Goal: Task Accomplishment & Management: Use online tool/utility

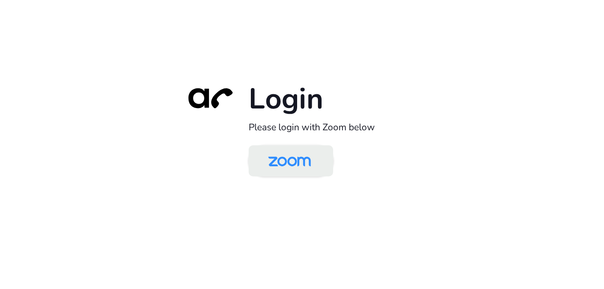
click at [300, 160] on img at bounding box center [289, 161] width 61 height 29
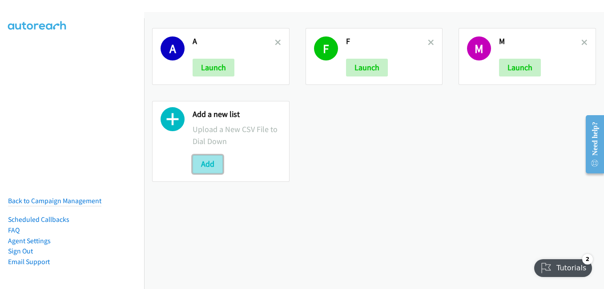
click at [200, 167] on button "Add" at bounding box center [207, 164] width 30 height 18
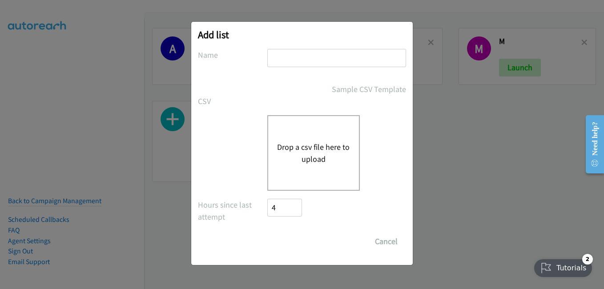
click at [333, 51] on input "text" at bounding box center [336, 58] width 139 height 18
type input "j"
click at [302, 172] on div "Drop a csv file here to upload" at bounding box center [313, 153] width 92 height 76
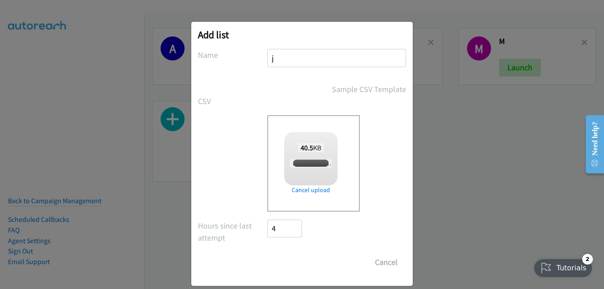
checkbox input "true"
click at [278, 266] on input "Save List" at bounding box center [290, 262] width 47 height 18
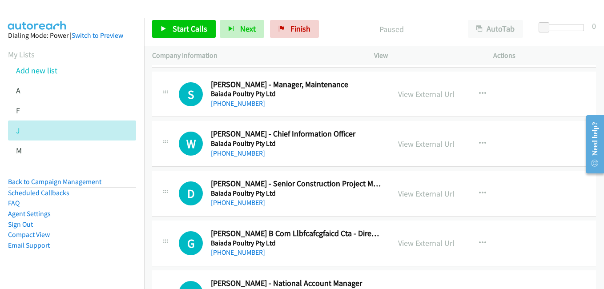
scroll to position [489, 0]
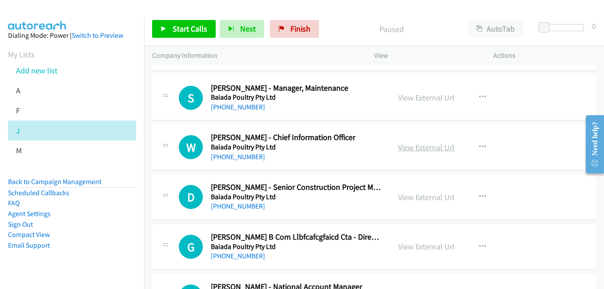
click at [426, 151] on link "View External Url" at bounding box center [426, 147] width 56 height 10
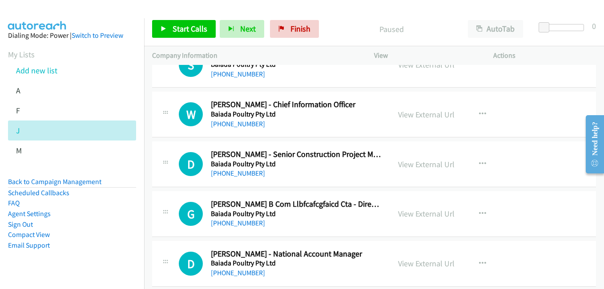
scroll to position [533, 0]
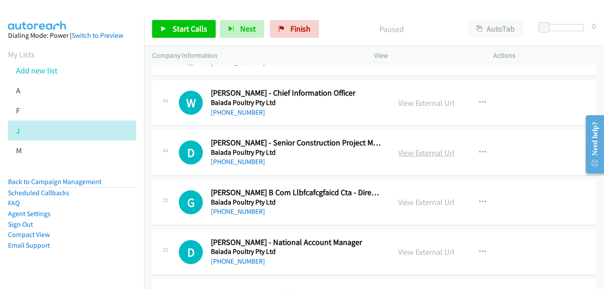
click at [429, 155] on link "View External Url" at bounding box center [426, 153] width 56 height 10
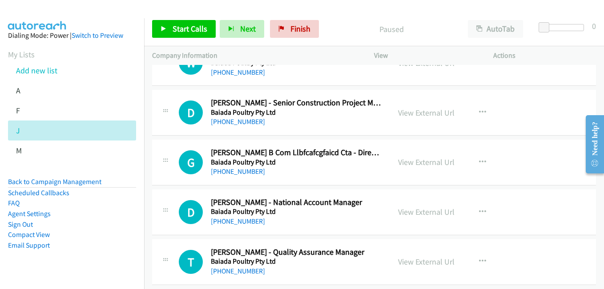
scroll to position [578, 0]
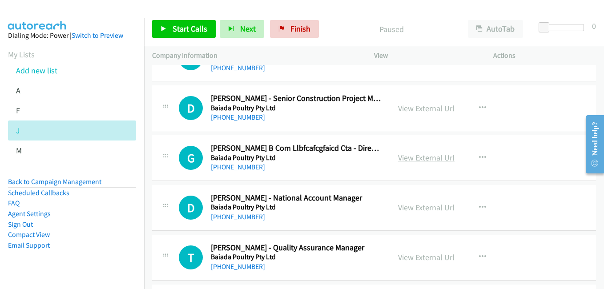
click at [441, 162] on link "View External Url" at bounding box center [426, 157] width 56 height 10
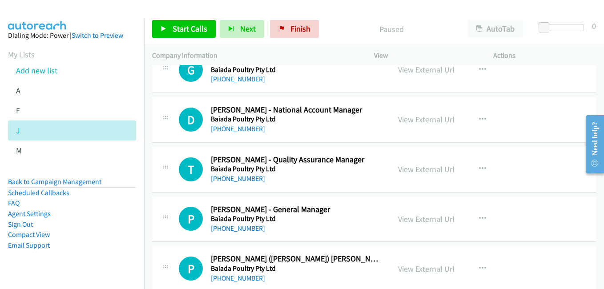
scroll to position [667, 0]
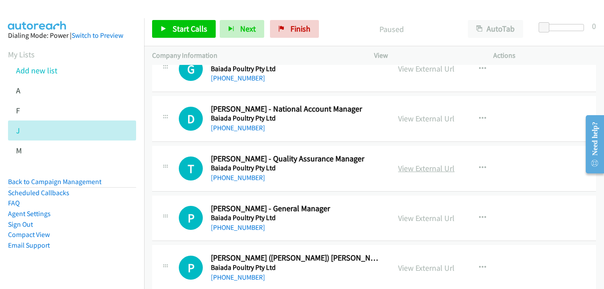
click at [420, 169] on link "View External Url" at bounding box center [426, 168] width 56 height 10
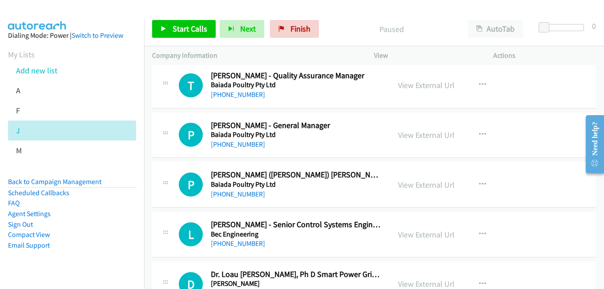
scroll to position [756, 0]
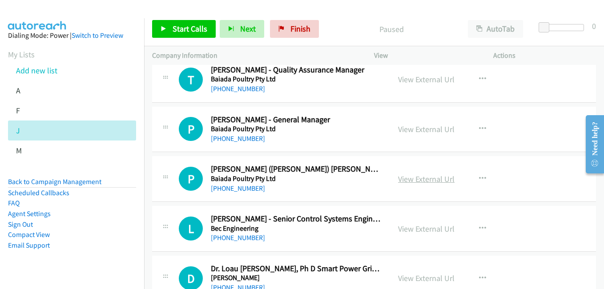
click at [429, 181] on link "View External Url" at bounding box center [426, 179] width 56 height 10
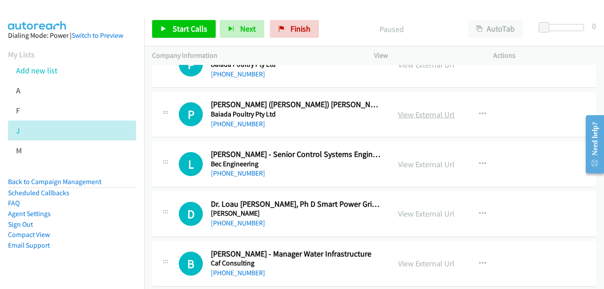
scroll to position [844, 0]
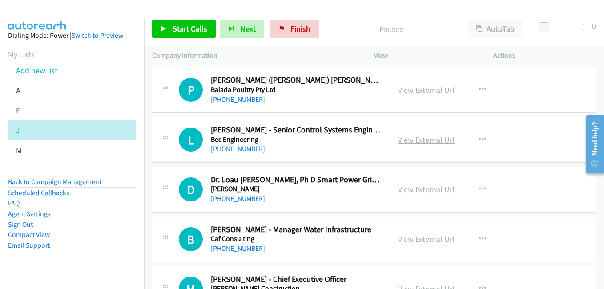
click at [447, 136] on link "View External Url" at bounding box center [426, 140] width 56 height 10
click at [424, 188] on link "View External Url" at bounding box center [426, 189] width 56 height 10
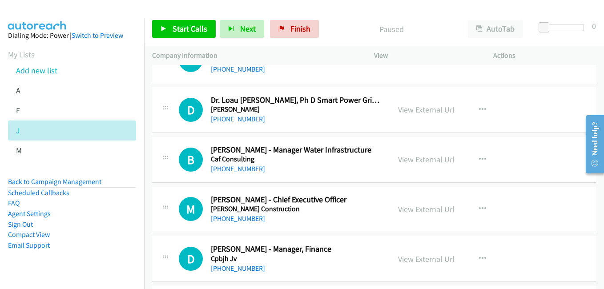
scroll to position [933, 0]
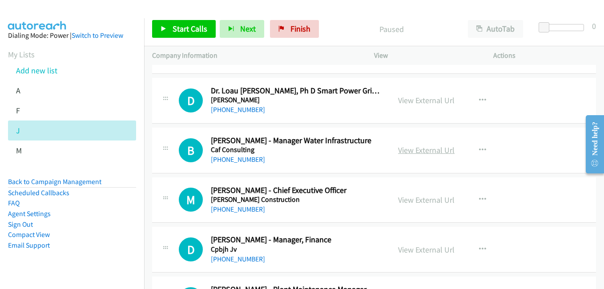
click at [424, 149] on link "View External Url" at bounding box center [426, 150] width 56 height 10
click at [426, 201] on link "View External Url" at bounding box center [426, 200] width 56 height 10
click at [422, 254] on link "View External Url" at bounding box center [426, 249] width 56 height 10
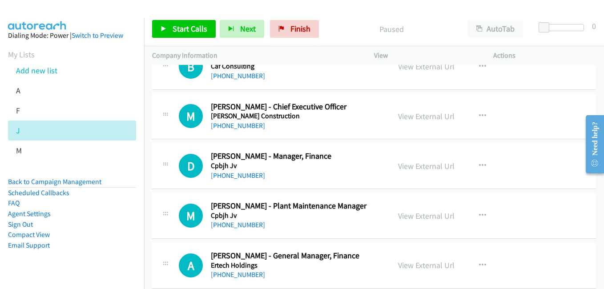
scroll to position [1022, 0]
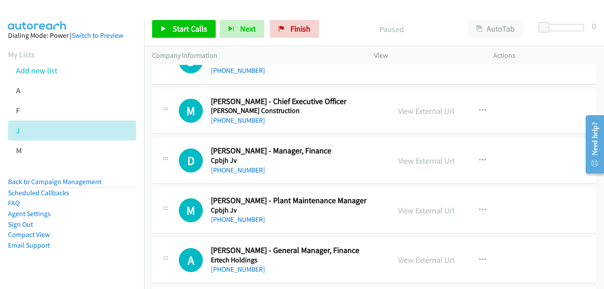
drag, startPoint x: 442, startPoint y: 214, endPoint x: 94, endPoint y: 4, distance: 406.5
click at [409, 212] on link "View External Url" at bounding box center [426, 210] width 56 height 10
click at [426, 257] on link "View External Url" at bounding box center [426, 260] width 56 height 10
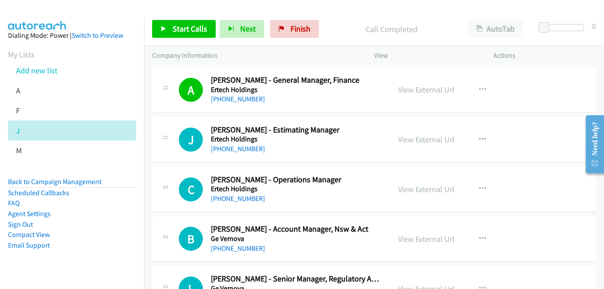
scroll to position [1200, 0]
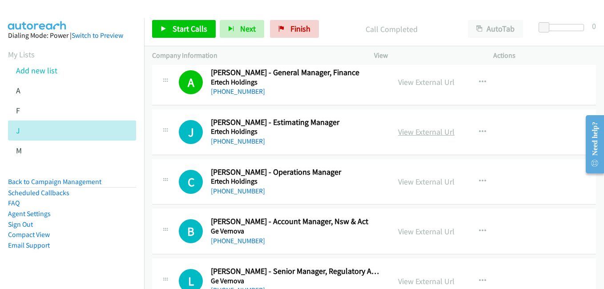
click at [429, 136] on link "View External Url" at bounding box center [426, 132] width 56 height 10
click at [420, 181] on link "View External Url" at bounding box center [426, 181] width 56 height 10
click at [423, 231] on link "View External Url" at bounding box center [426, 231] width 56 height 10
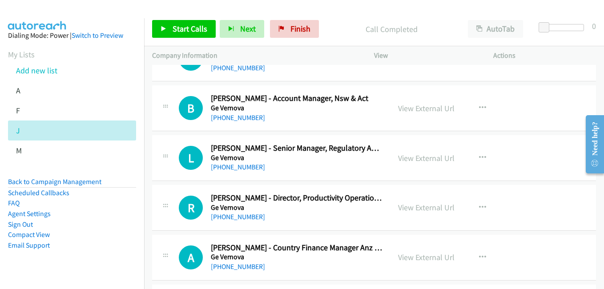
scroll to position [1333, 0]
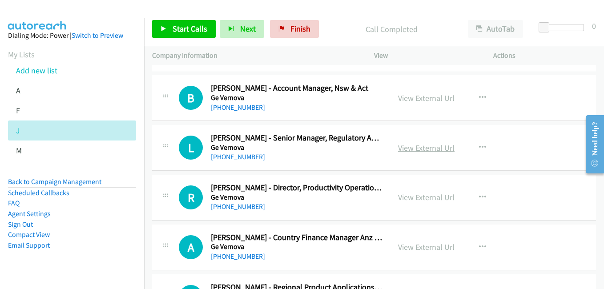
click at [427, 148] on link "View External Url" at bounding box center [426, 148] width 56 height 10
click at [434, 200] on link "View External Url" at bounding box center [426, 197] width 56 height 10
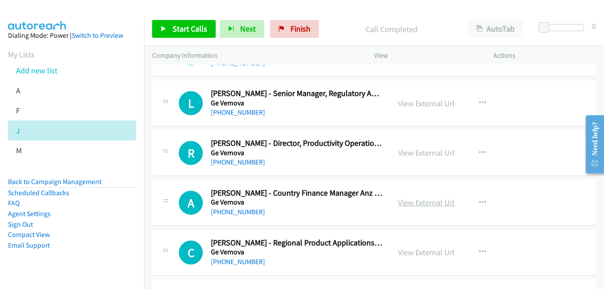
click at [438, 205] on link "View External Url" at bounding box center [426, 202] width 56 height 10
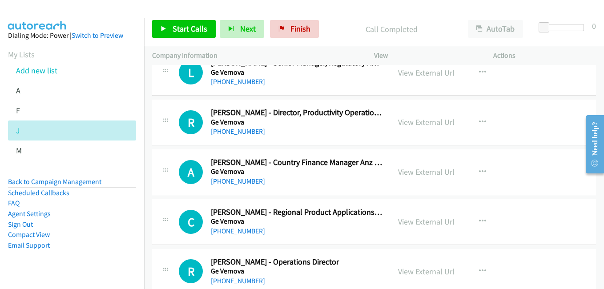
scroll to position [1467, 0]
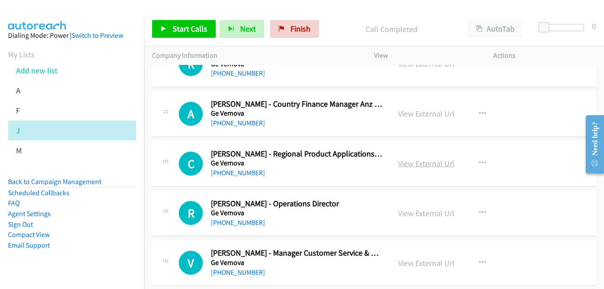
click at [429, 165] on link "View External Url" at bounding box center [426, 163] width 56 height 10
click at [424, 217] on link "View External Url" at bounding box center [426, 213] width 56 height 10
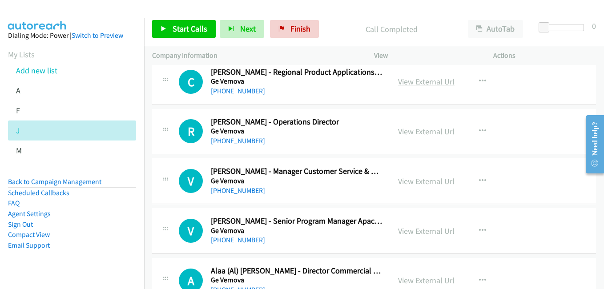
scroll to position [1555, 0]
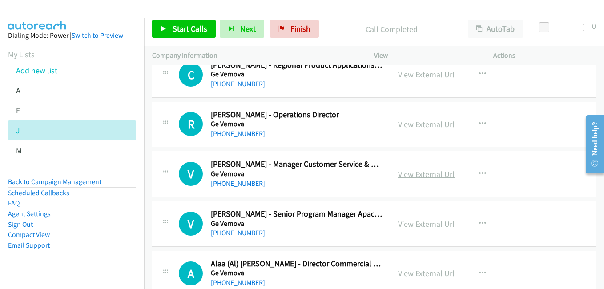
click at [414, 177] on link "View External Url" at bounding box center [426, 174] width 56 height 10
click at [419, 222] on link "View External Url" at bounding box center [426, 224] width 56 height 10
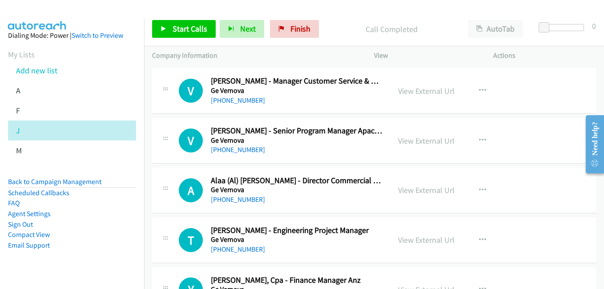
scroll to position [1644, 0]
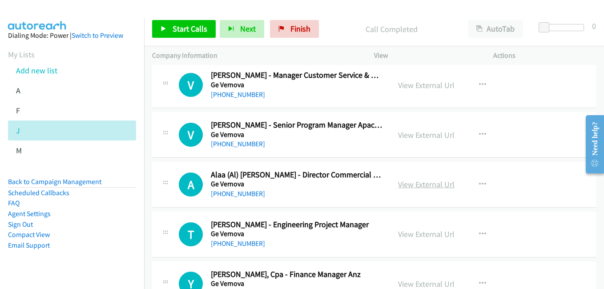
click at [433, 186] on link "View External Url" at bounding box center [426, 184] width 56 height 10
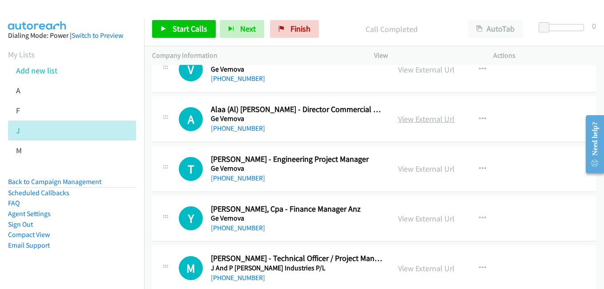
scroll to position [1733, 0]
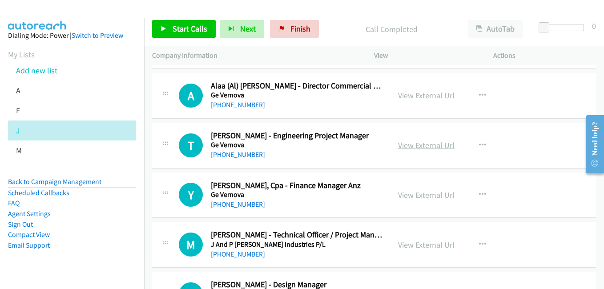
click at [416, 145] on link "View External Url" at bounding box center [426, 145] width 56 height 10
click at [428, 197] on link "View External Url" at bounding box center [426, 195] width 56 height 10
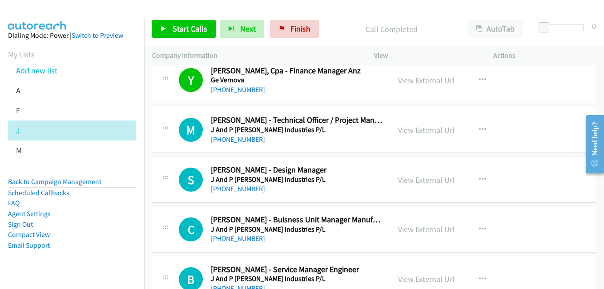
scroll to position [1867, 0]
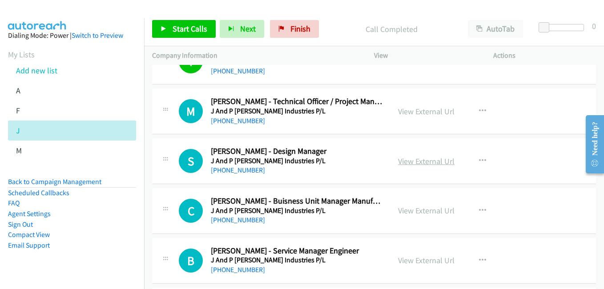
click at [428, 165] on link "View External Url" at bounding box center [426, 161] width 56 height 10
click at [431, 212] on link "View External Url" at bounding box center [426, 210] width 56 height 10
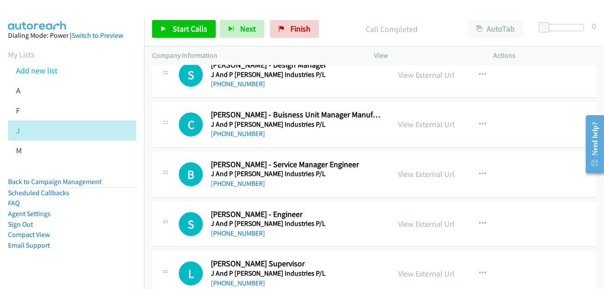
scroll to position [1955, 0]
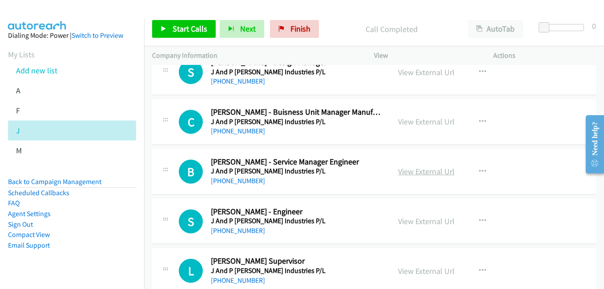
click at [426, 170] on link "View External Url" at bounding box center [426, 171] width 56 height 10
click at [440, 224] on link "View External Url" at bounding box center [426, 221] width 56 height 10
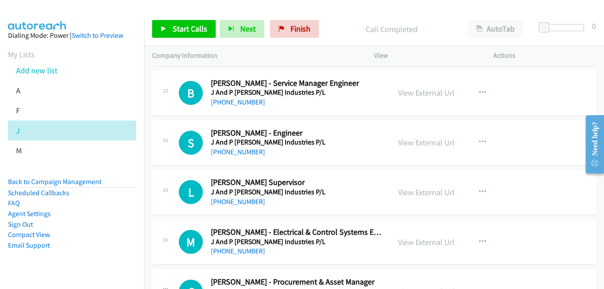
scroll to position [2089, 0]
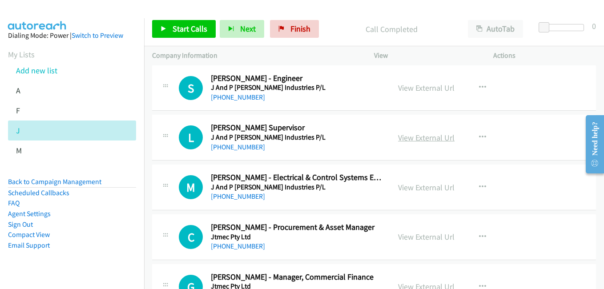
click at [431, 137] on link "View External Url" at bounding box center [426, 137] width 56 height 10
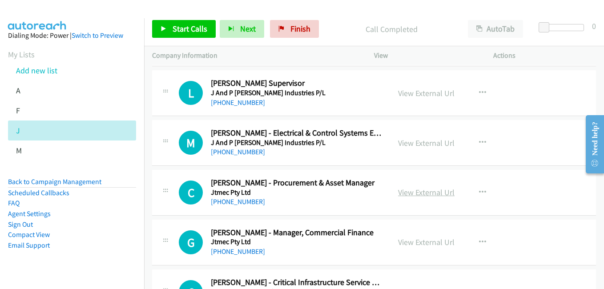
click at [423, 190] on link "View External Url" at bounding box center [426, 192] width 56 height 10
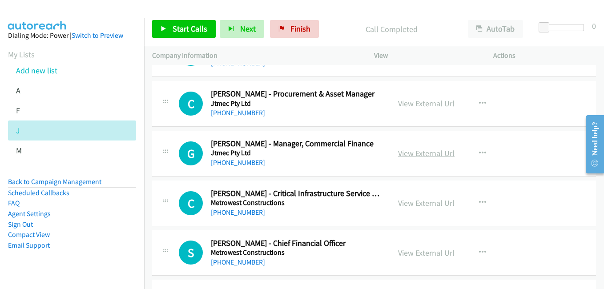
scroll to position [2267, 0]
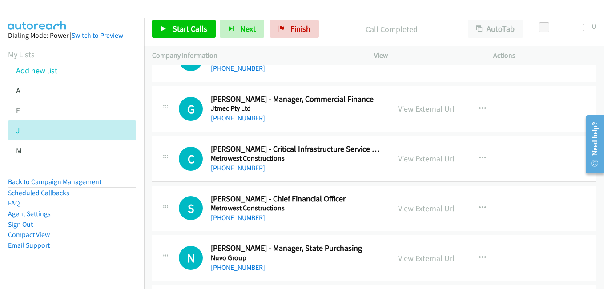
click at [428, 162] on link "View External Url" at bounding box center [426, 158] width 56 height 10
click at [414, 203] on link "View External Url" at bounding box center [426, 208] width 56 height 10
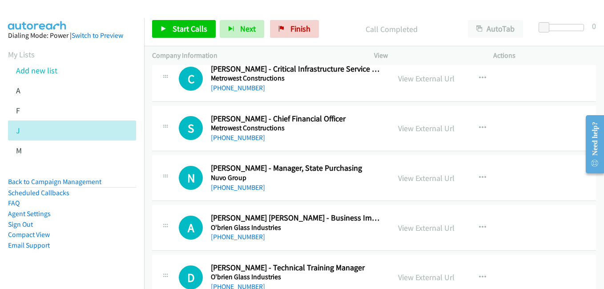
scroll to position [2355, 0]
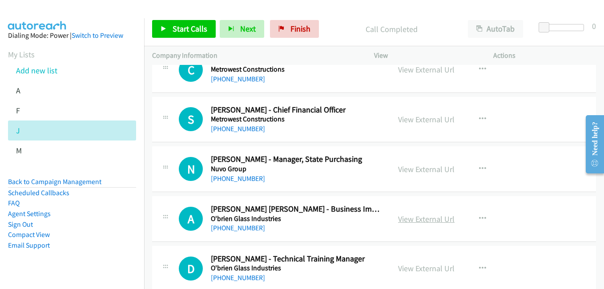
click at [421, 220] on link "View External Url" at bounding box center [426, 219] width 56 height 10
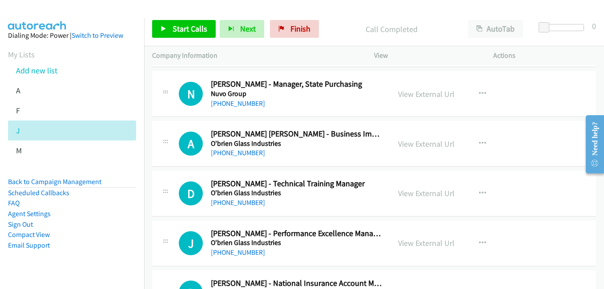
scroll to position [2444, 0]
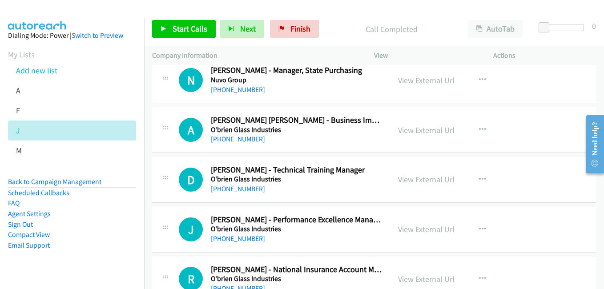
click at [420, 182] on link "View External Url" at bounding box center [426, 179] width 56 height 10
click at [434, 233] on link "View External Url" at bounding box center [426, 229] width 56 height 10
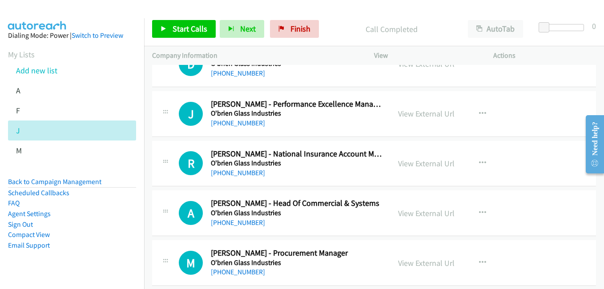
scroll to position [2578, 0]
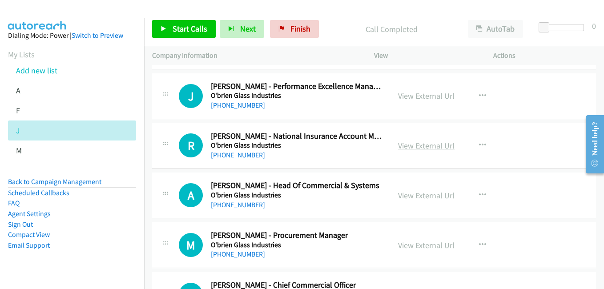
click at [424, 150] on link "View External Url" at bounding box center [426, 145] width 56 height 10
click at [418, 196] on link "View External Url" at bounding box center [426, 195] width 56 height 10
click at [423, 245] on link "View External Url" at bounding box center [426, 245] width 56 height 10
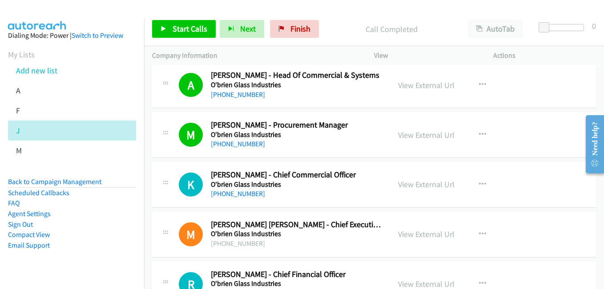
scroll to position [2711, 0]
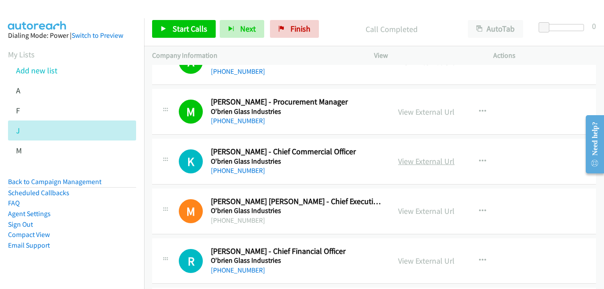
click at [440, 158] on link "View External Url" at bounding box center [426, 161] width 56 height 10
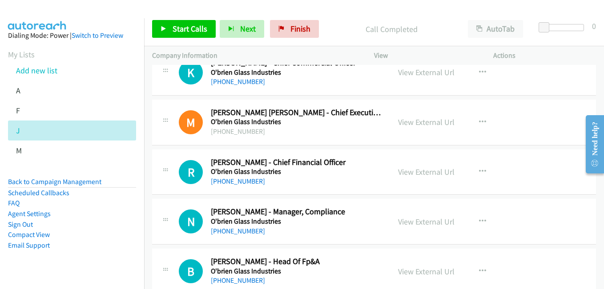
scroll to position [2844, 0]
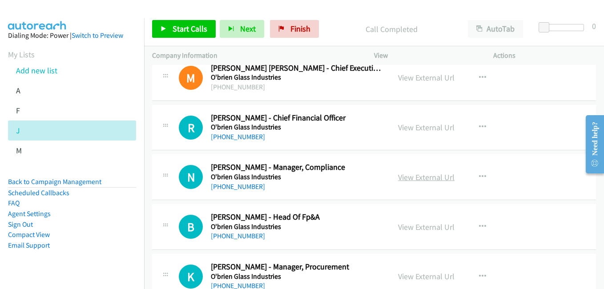
click at [424, 179] on link "View External Url" at bounding box center [426, 177] width 56 height 10
click at [428, 225] on link "View External Url" at bounding box center [426, 227] width 56 height 10
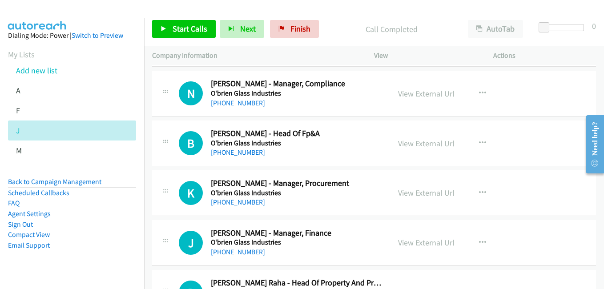
scroll to position [2933, 0]
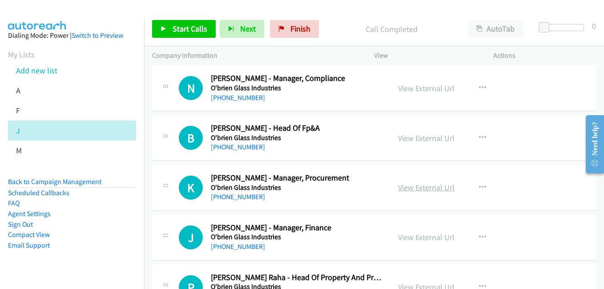
click at [420, 191] on link "View External Url" at bounding box center [426, 187] width 56 height 10
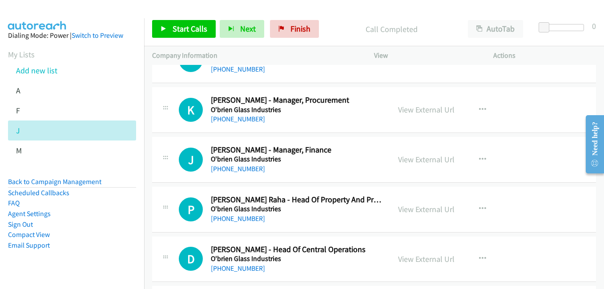
scroll to position [3022, 0]
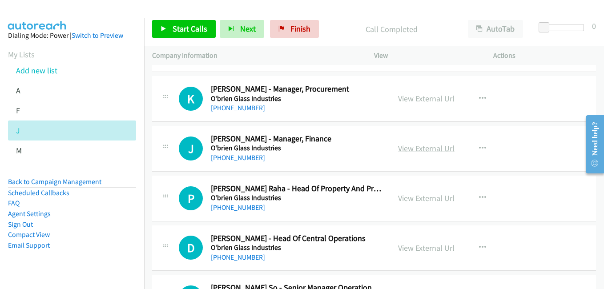
click at [432, 148] on link "View External Url" at bounding box center [426, 148] width 56 height 10
click at [416, 198] on link "View External Url" at bounding box center [426, 198] width 56 height 10
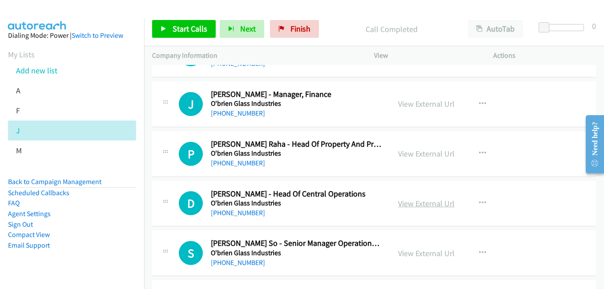
click at [427, 204] on link "View External Url" at bounding box center [426, 203] width 56 height 10
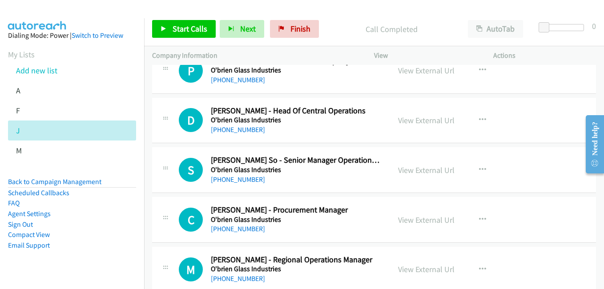
scroll to position [3155, 0]
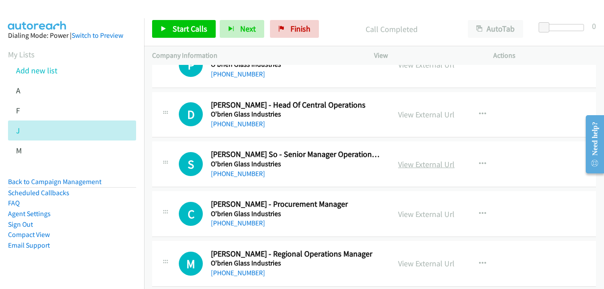
click at [431, 162] on link "View External Url" at bounding box center [426, 164] width 56 height 10
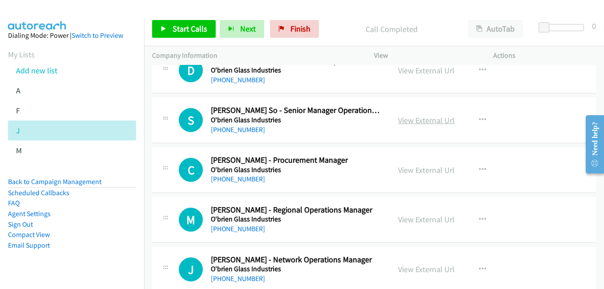
scroll to position [3200, 0]
click at [426, 170] on link "View External Url" at bounding box center [426, 169] width 56 height 10
click at [423, 222] on link "View External Url" at bounding box center [426, 219] width 56 height 10
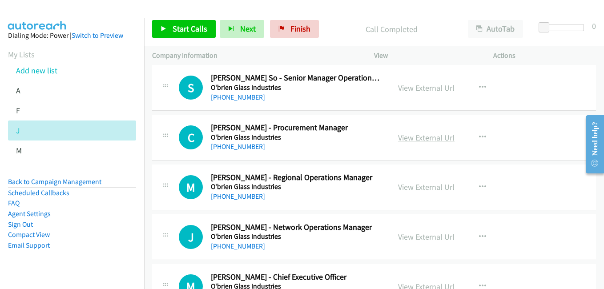
scroll to position [3289, 0]
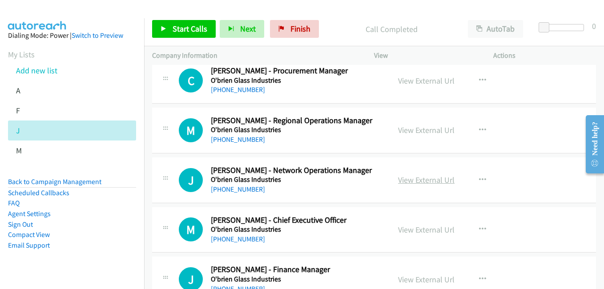
click at [434, 181] on link "View External Url" at bounding box center [426, 180] width 56 height 10
click at [422, 232] on link "View External Url" at bounding box center [426, 229] width 56 height 10
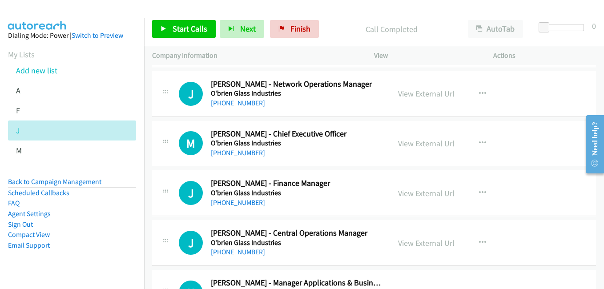
scroll to position [3378, 0]
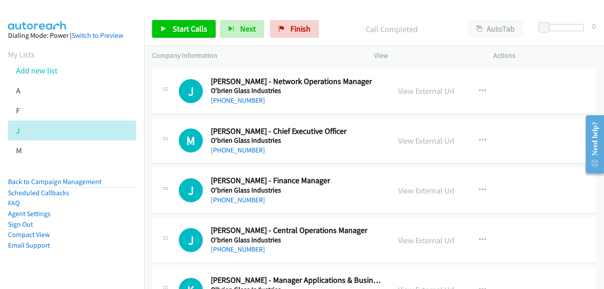
drag, startPoint x: 419, startPoint y: 188, endPoint x: 355, endPoint y: 159, distance: 70.4
click at [419, 188] on link "View External Url" at bounding box center [426, 190] width 56 height 10
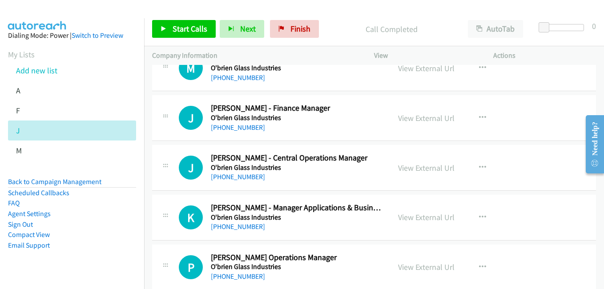
scroll to position [3466, 0]
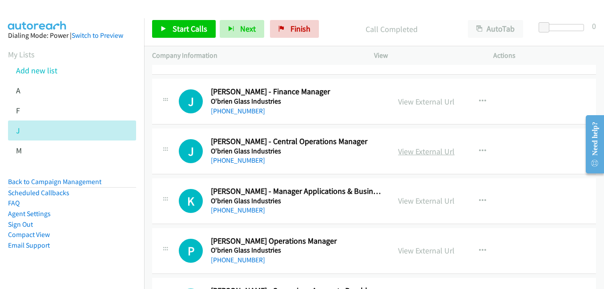
click at [435, 155] on link "View External Url" at bounding box center [426, 151] width 56 height 10
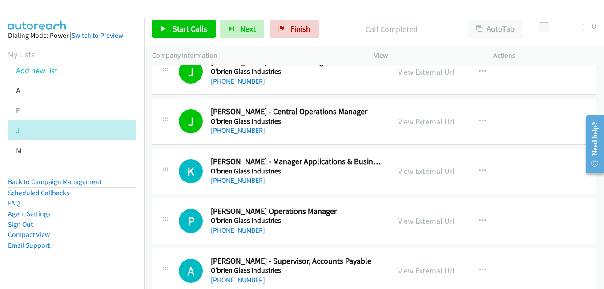
scroll to position [3511, 0]
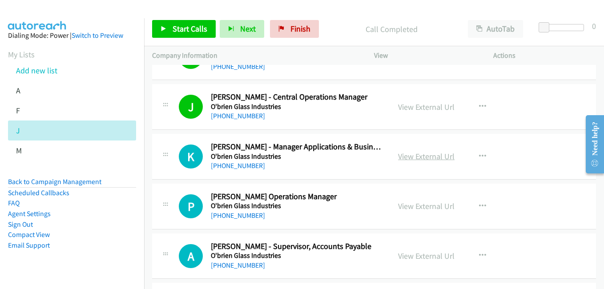
click at [422, 158] on link "View External Url" at bounding box center [426, 156] width 56 height 10
click at [426, 206] on link "View External Url" at bounding box center [426, 206] width 56 height 10
click at [430, 256] on link "View External Url" at bounding box center [426, 256] width 56 height 10
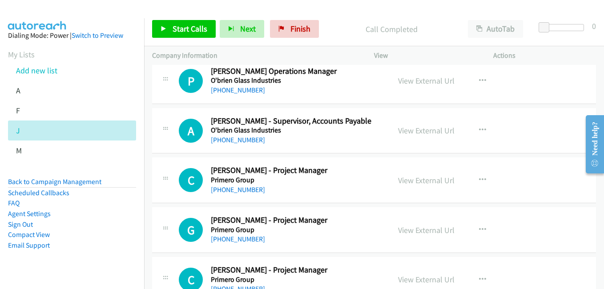
scroll to position [3644, 0]
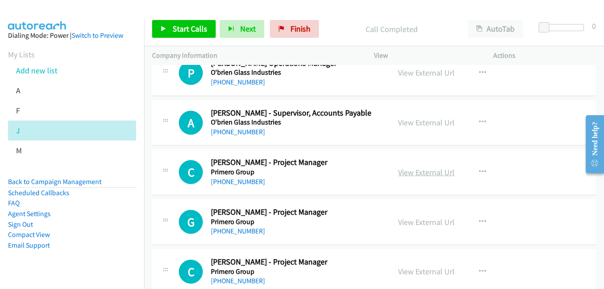
click at [432, 174] on link "View External Url" at bounding box center [426, 172] width 56 height 10
click at [437, 224] on link "View External Url" at bounding box center [426, 222] width 56 height 10
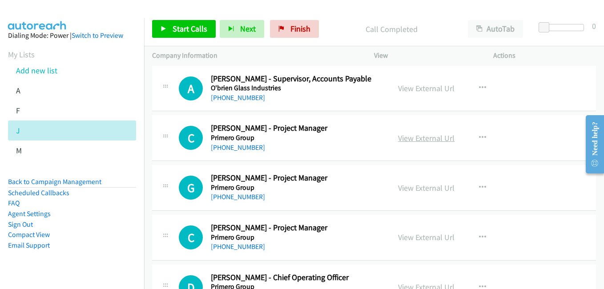
scroll to position [3733, 0]
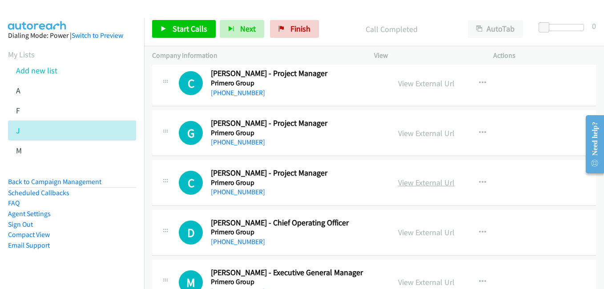
click at [425, 184] on link "View External Url" at bounding box center [426, 182] width 56 height 10
click at [425, 231] on link "View External Url" at bounding box center [426, 232] width 56 height 10
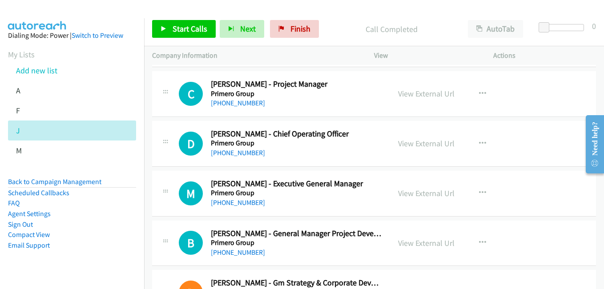
scroll to position [3866, 0]
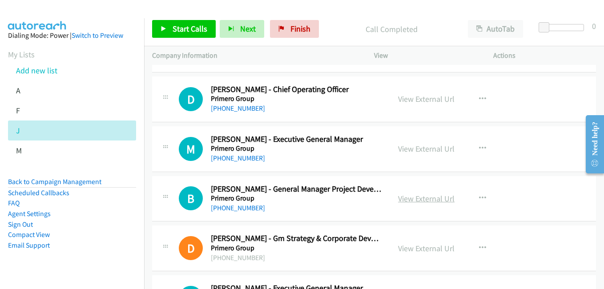
click at [423, 201] on link "View External Url" at bounding box center [426, 198] width 56 height 10
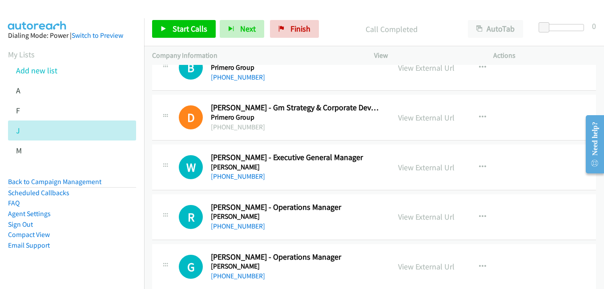
scroll to position [4000, 0]
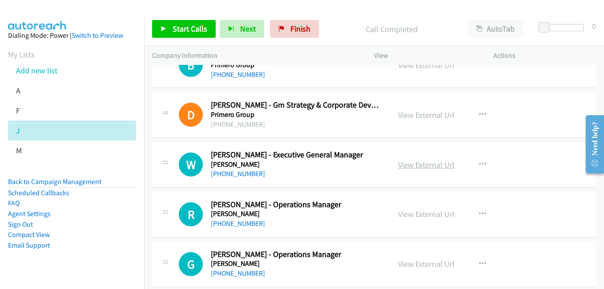
click at [423, 166] on link "View External Url" at bounding box center [426, 165] width 56 height 10
click at [436, 219] on link "View External Url" at bounding box center [426, 214] width 56 height 10
click at [416, 264] on link "View External Url" at bounding box center [426, 264] width 56 height 10
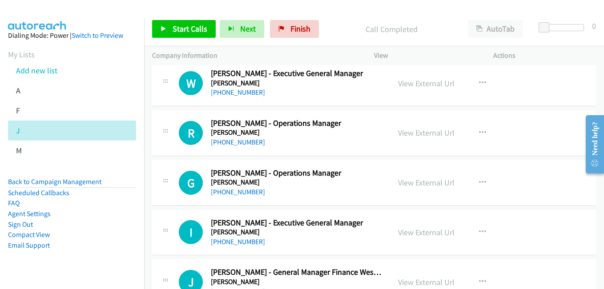
scroll to position [4133, 0]
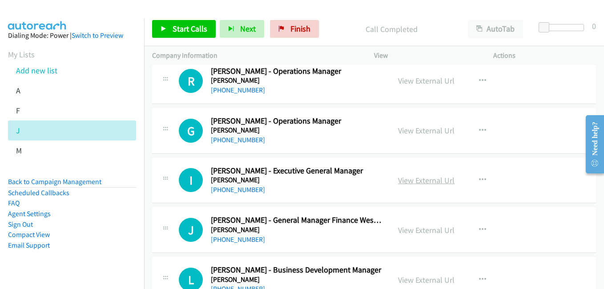
click at [416, 181] on link "View External Url" at bounding box center [426, 180] width 56 height 10
click at [423, 231] on link "View External Url" at bounding box center [426, 230] width 56 height 10
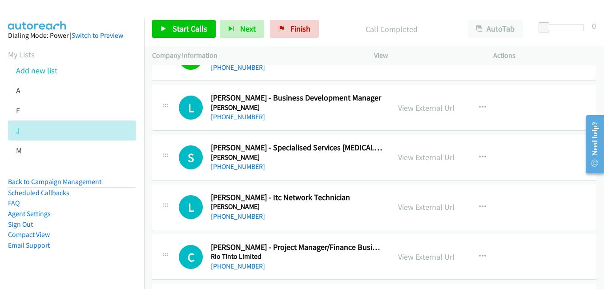
scroll to position [4311, 0]
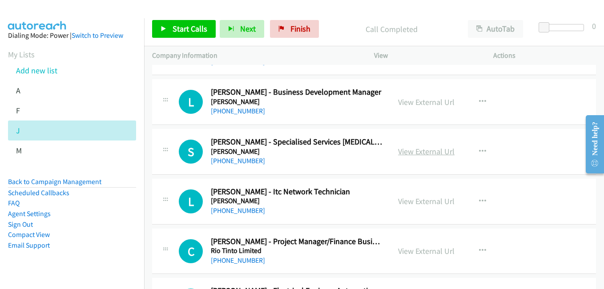
click at [423, 153] on link "View External Url" at bounding box center [426, 151] width 56 height 10
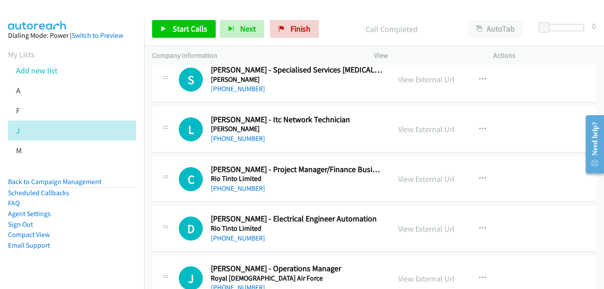
scroll to position [4400, 0]
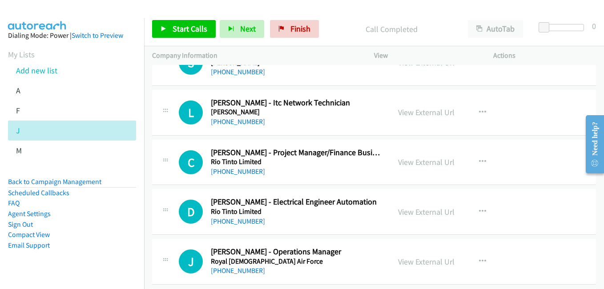
drag, startPoint x: 436, startPoint y: 163, endPoint x: 198, endPoint y: 50, distance: 263.2
click at [436, 163] on link "View External Url" at bounding box center [426, 162] width 56 height 10
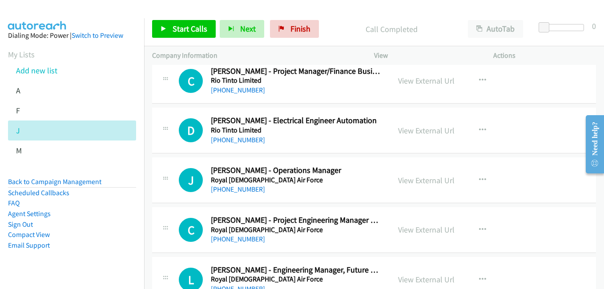
scroll to position [4489, 0]
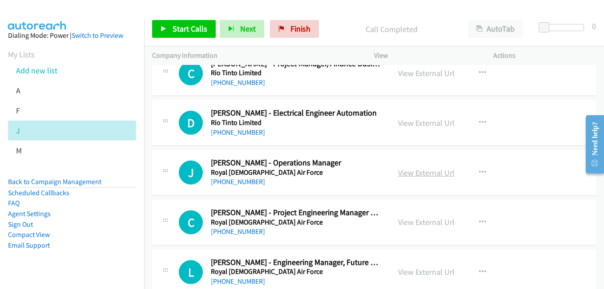
click at [422, 173] on link "View External Url" at bounding box center [426, 173] width 56 height 10
click at [419, 219] on link "View External Url" at bounding box center [426, 222] width 56 height 10
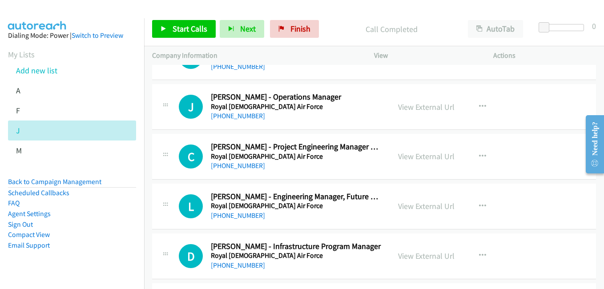
scroll to position [4578, 0]
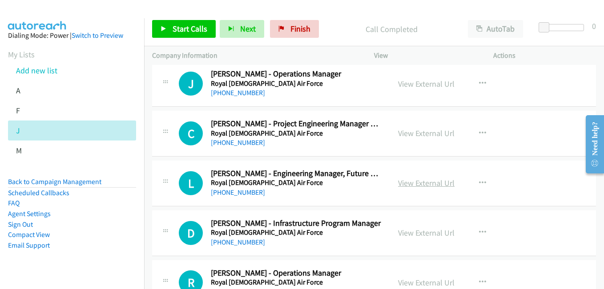
click at [433, 182] on link "View External Url" at bounding box center [426, 183] width 56 height 10
click at [424, 234] on link "View External Url" at bounding box center [426, 233] width 56 height 10
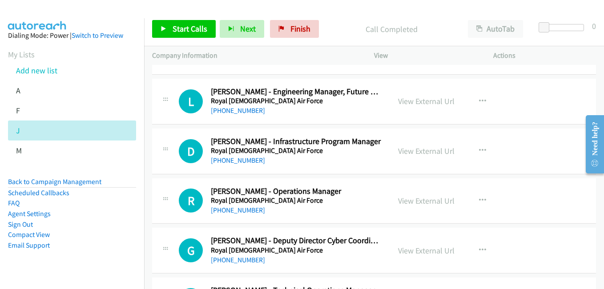
scroll to position [4666, 0]
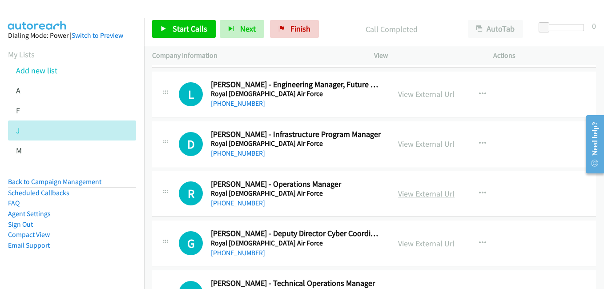
click at [435, 191] on link "View External Url" at bounding box center [426, 193] width 56 height 10
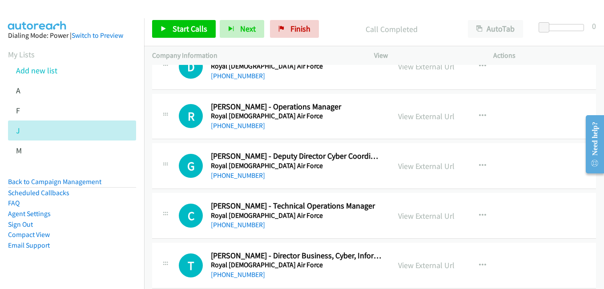
scroll to position [4755, 0]
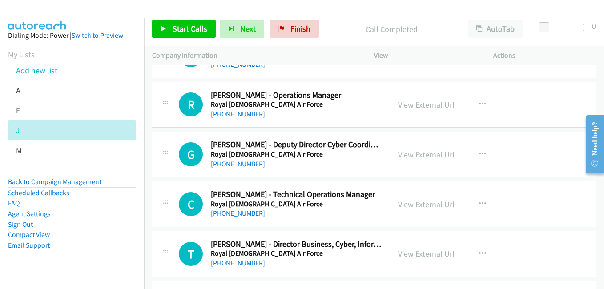
click at [433, 156] on link "View External Url" at bounding box center [426, 154] width 56 height 10
click at [434, 204] on link "View External Url" at bounding box center [426, 204] width 56 height 10
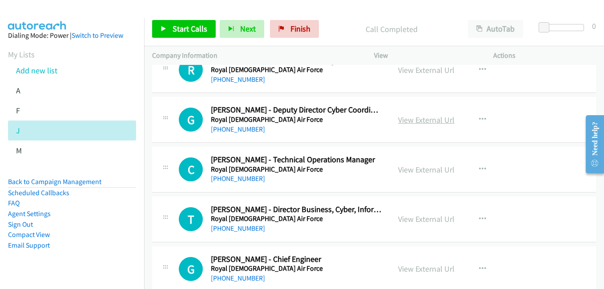
scroll to position [4844, 0]
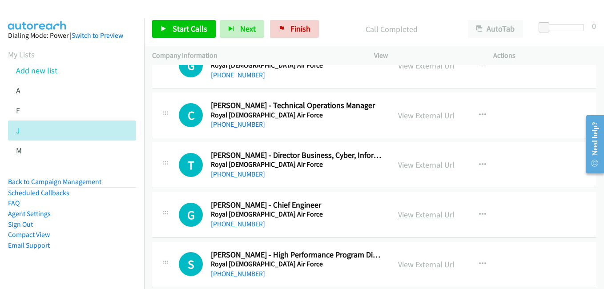
click at [437, 210] on link "View External Url" at bounding box center [426, 214] width 56 height 10
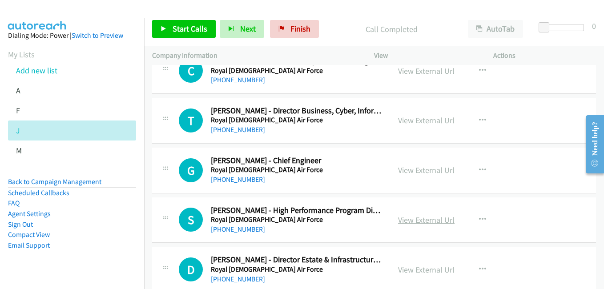
click at [432, 220] on link "View External Url" at bounding box center [426, 220] width 56 height 10
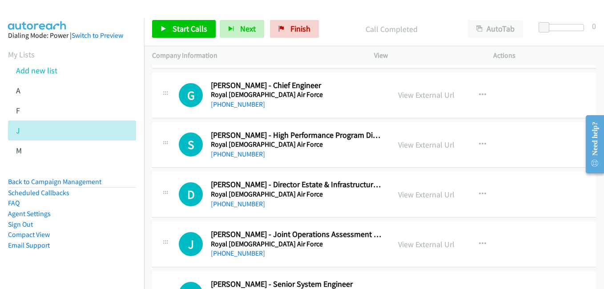
scroll to position [4977, 0]
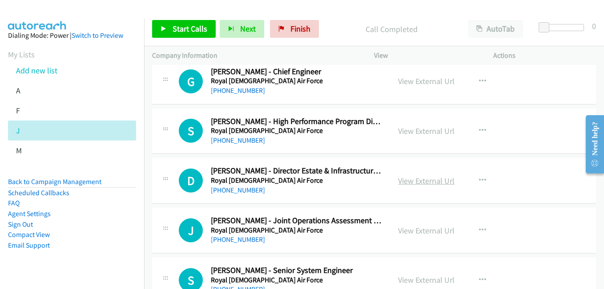
click at [425, 177] on link "View External Url" at bounding box center [426, 181] width 56 height 10
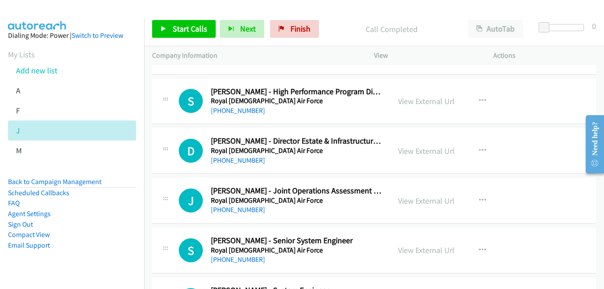
scroll to position [5022, 0]
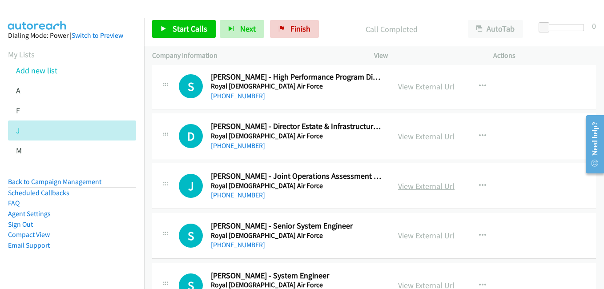
click at [430, 186] on link "View External Url" at bounding box center [426, 186] width 56 height 10
click at [428, 234] on link "View External Url" at bounding box center [426, 235] width 56 height 10
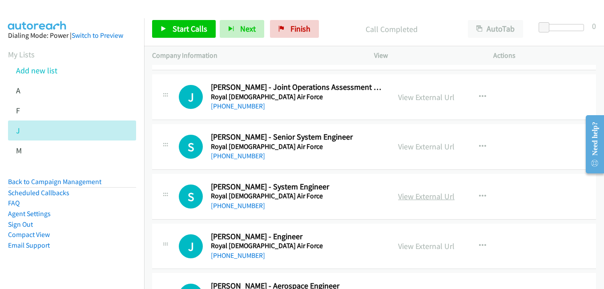
click at [428, 197] on link "View External Url" at bounding box center [426, 196] width 56 height 10
click at [428, 247] on link "View External Url" at bounding box center [426, 246] width 56 height 10
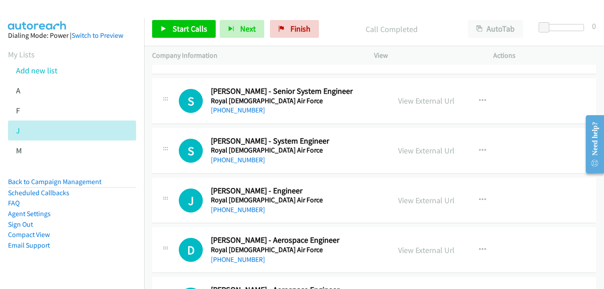
scroll to position [5200, 0]
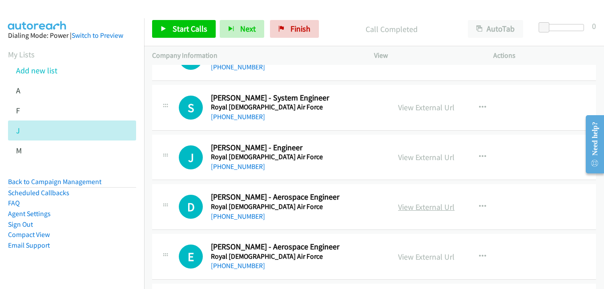
click at [432, 208] on link "View External Url" at bounding box center [426, 207] width 56 height 10
click at [364, 253] on h5 "Royal Australian Air Force" at bounding box center [296, 256] width 171 height 9
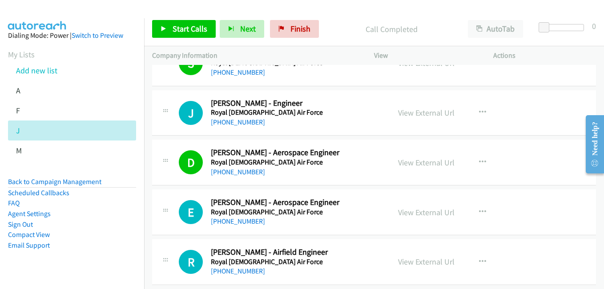
drag, startPoint x: 430, startPoint y: 216, endPoint x: 367, endPoint y: 221, distance: 63.3
click at [418, 212] on link "View External Url" at bounding box center [426, 212] width 56 height 10
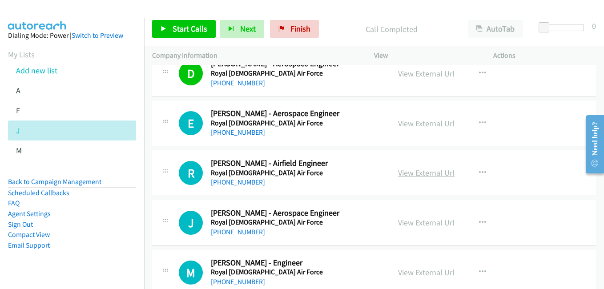
click at [419, 170] on link "View External Url" at bounding box center [426, 173] width 56 height 10
click at [431, 224] on link "View External Url" at bounding box center [426, 222] width 56 height 10
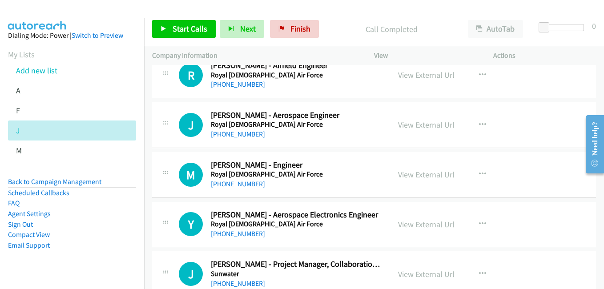
scroll to position [5466, 0]
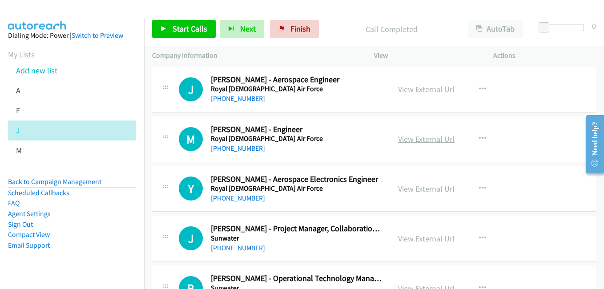
click at [412, 141] on link "View External Url" at bounding box center [426, 139] width 56 height 10
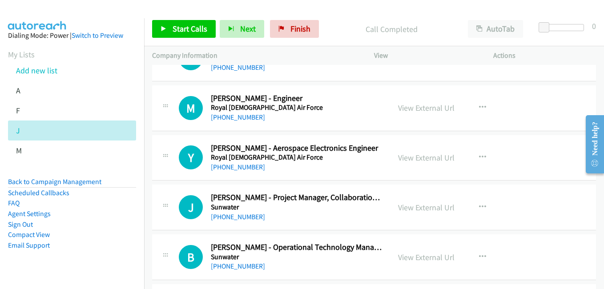
scroll to position [5511, 0]
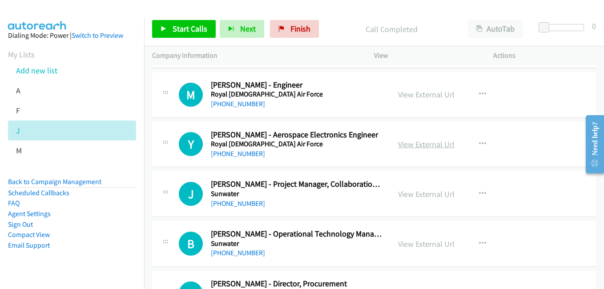
click at [426, 148] on link "View External Url" at bounding box center [426, 144] width 56 height 10
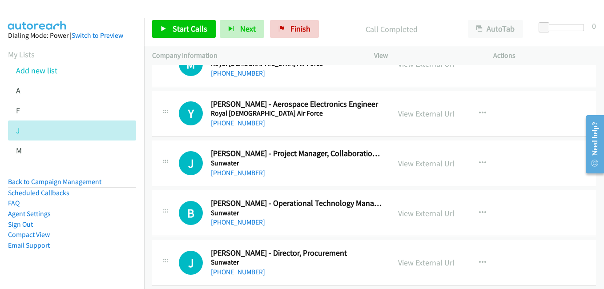
scroll to position [5555, 0]
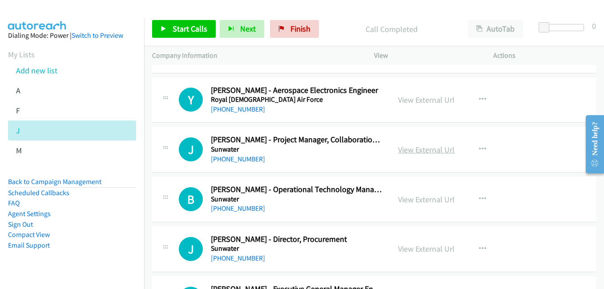
click at [440, 151] on link "View External Url" at bounding box center [426, 149] width 56 height 10
click at [417, 200] on link "View External Url" at bounding box center [426, 199] width 56 height 10
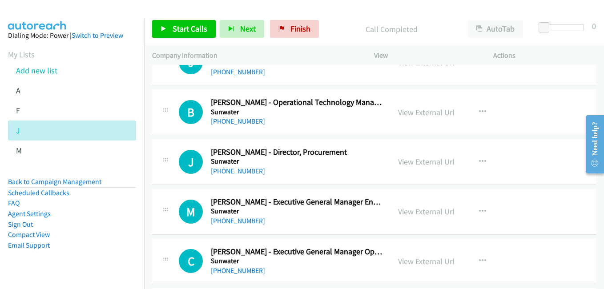
scroll to position [5644, 0]
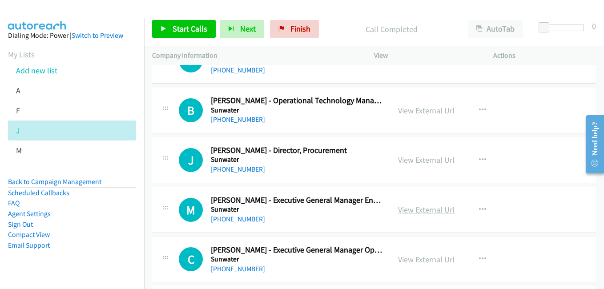
click at [421, 211] on link "View External Url" at bounding box center [426, 209] width 56 height 10
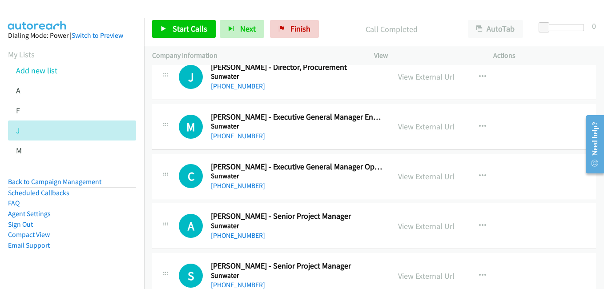
scroll to position [5733, 0]
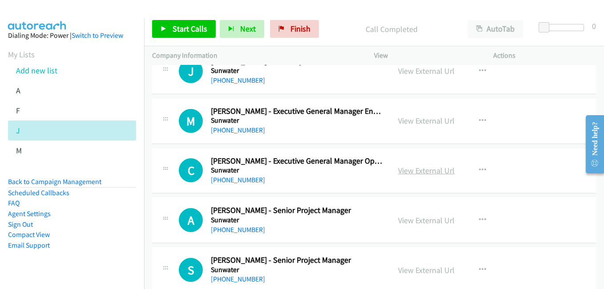
click at [426, 171] on link "View External Url" at bounding box center [426, 170] width 56 height 10
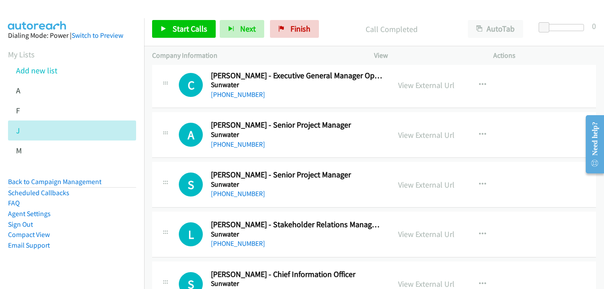
scroll to position [5822, 0]
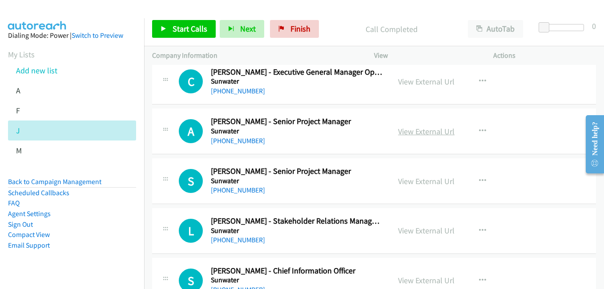
click at [427, 130] on link "View External Url" at bounding box center [426, 131] width 56 height 10
click at [419, 180] on link "View External Url" at bounding box center [426, 181] width 56 height 10
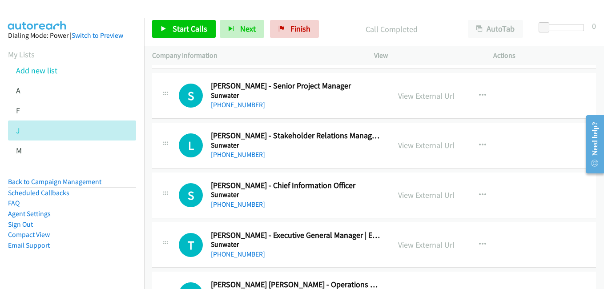
scroll to position [5911, 0]
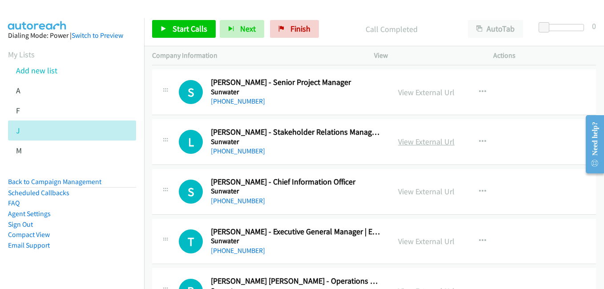
click at [426, 143] on link "View External Url" at bounding box center [426, 141] width 56 height 10
click at [430, 190] on link "View External Url" at bounding box center [426, 191] width 56 height 10
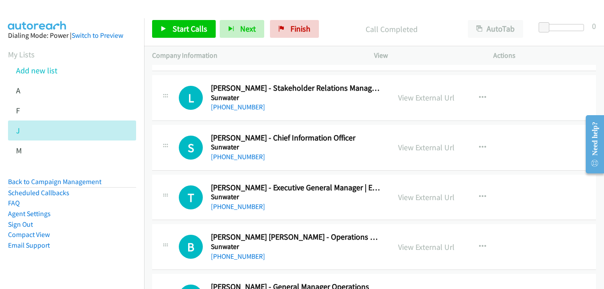
scroll to position [5955, 0]
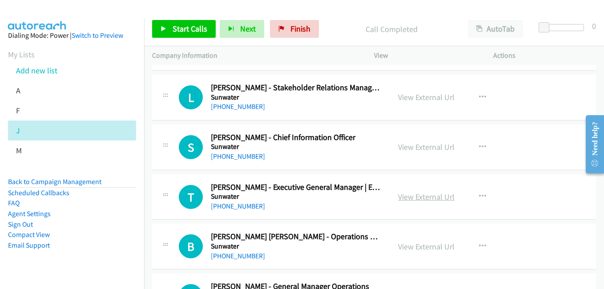
click at [419, 197] on link "View External Url" at bounding box center [426, 197] width 56 height 10
click at [433, 246] on link "View External Url" at bounding box center [426, 246] width 56 height 10
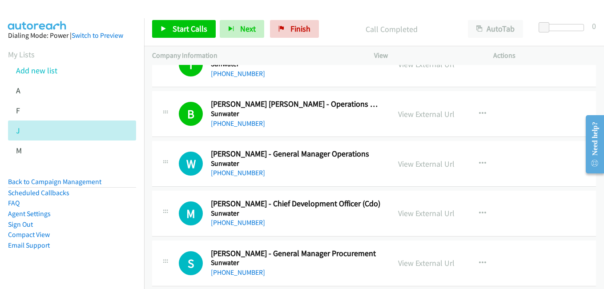
scroll to position [6089, 0]
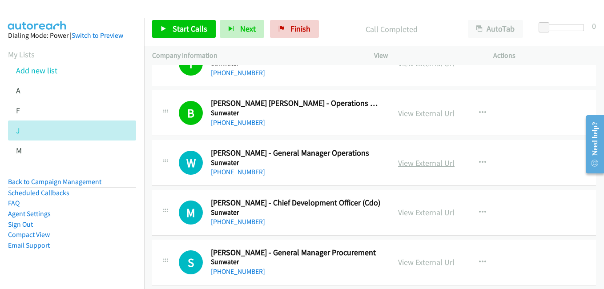
click at [432, 162] on link "View External Url" at bounding box center [426, 163] width 56 height 10
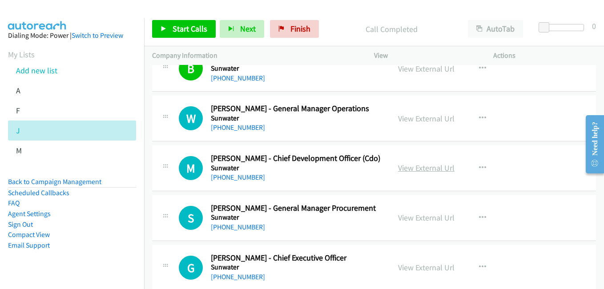
click at [436, 165] on link "View External Url" at bounding box center [426, 168] width 56 height 10
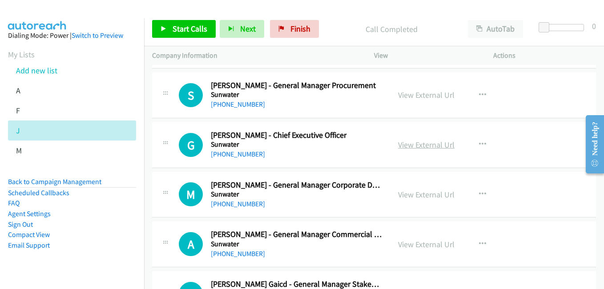
scroll to position [6266, 0]
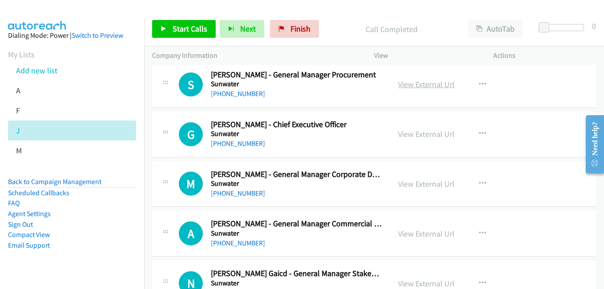
click at [422, 89] on link "View External Url" at bounding box center [426, 84] width 56 height 10
click at [428, 136] on link "View External Url" at bounding box center [426, 134] width 56 height 10
click at [412, 188] on link "View External Url" at bounding box center [426, 184] width 56 height 10
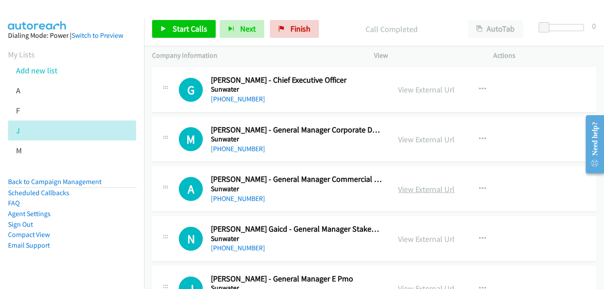
click at [430, 188] on link "View External Url" at bounding box center [426, 189] width 56 height 10
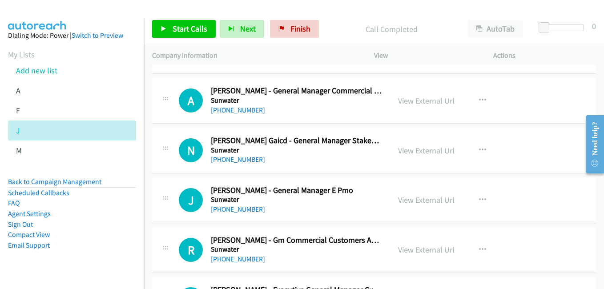
scroll to position [6400, 0]
click at [435, 204] on link "View External Url" at bounding box center [426, 199] width 56 height 10
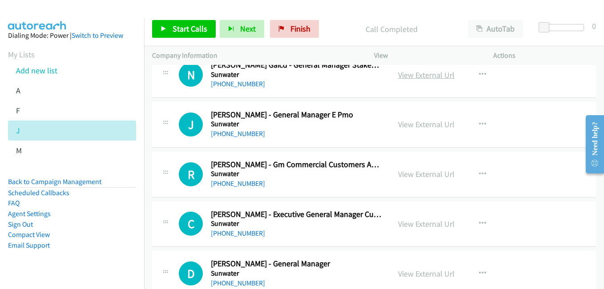
scroll to position [6489, 0]
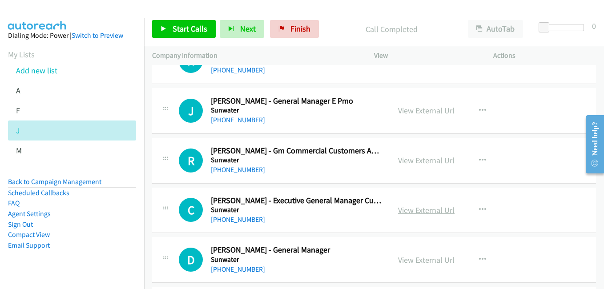
click at [428, 213] on link "View External Url" at bounding box center [426, 210] width 56 height 10
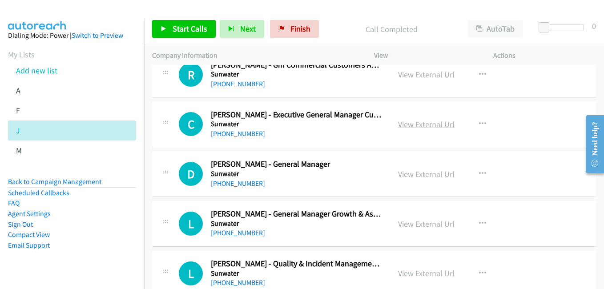
scroll to position [6577, 0]
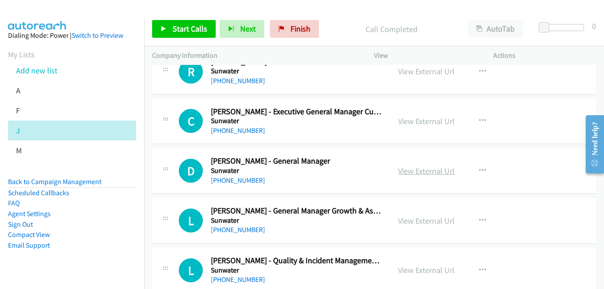
click at [424, 171] on link "View External Url" at bounding box center [426, 171] width 56 height 10
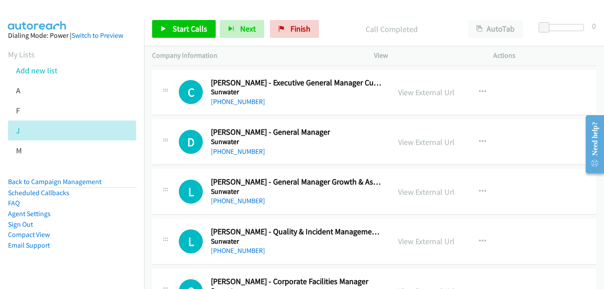
scroll to position [6622, 0]
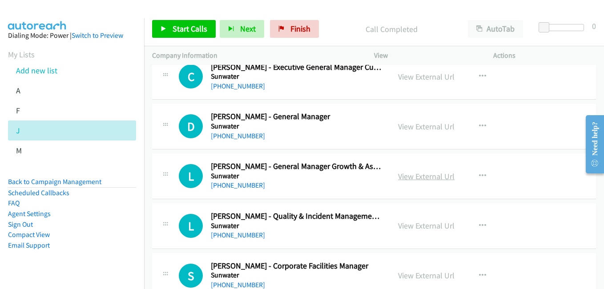
click at [432, 175] on link "View External Url" at bounding box center [426, 176] width 56 height 10
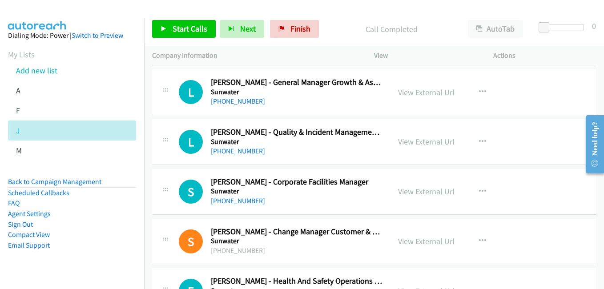
scroll to position [6711, 0]
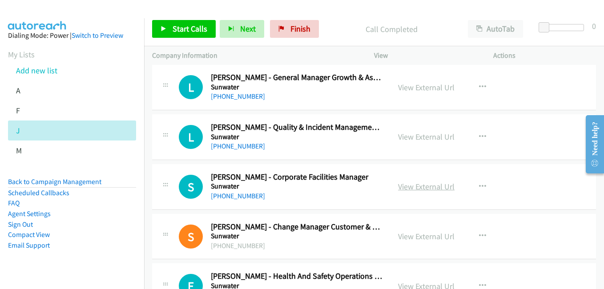
click at [418, 182] on link "View External Url" at bounding box center [426, 186] width 56 height 10
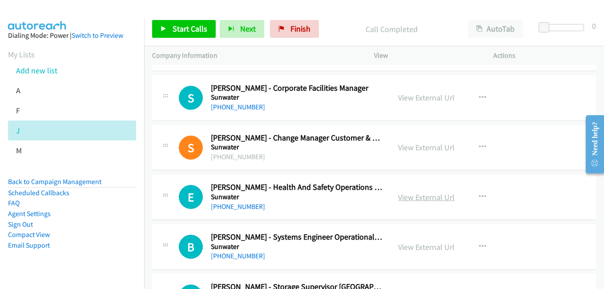
scroll to position [6844, 0]
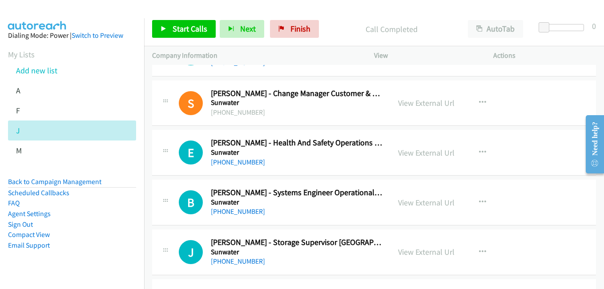
click at [419, 196] on div "View External Url View External Url Schedule/Manage Callback Start Calls Here R…" at bounding box center [453, 202] width 127 height 29
click at [423, 205] on link "View External Url" at bounding box center [426, 202] width 56 height 10
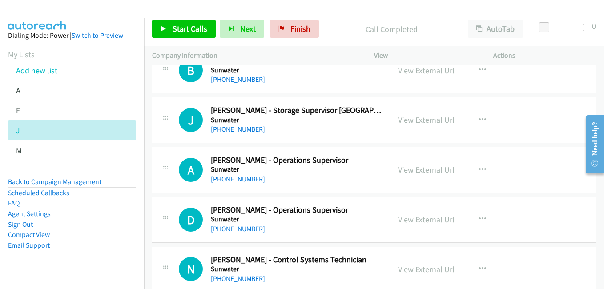
scroll to position [6977, 0]
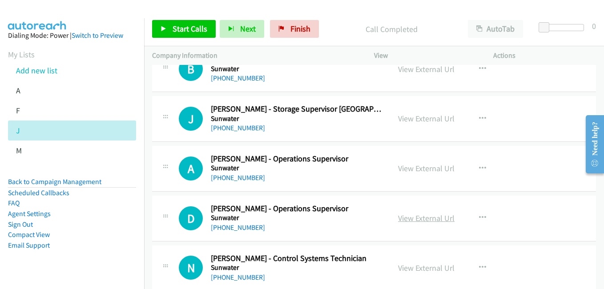
click at [416, 217] on link "View External Url" at bounding box center [426, 218] width 56 height 10
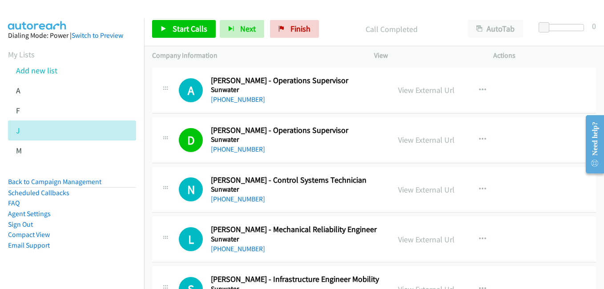
scroll to position [7066, 0]
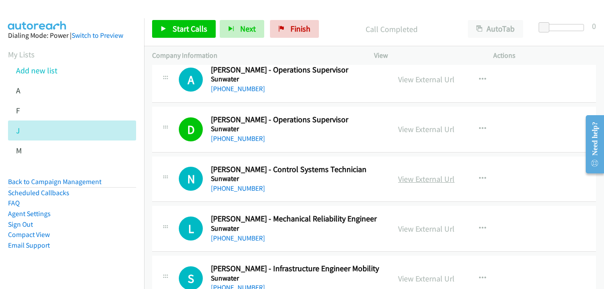
click at [405, 178] on link "View External Url" at bounding box center [426, 179] width 56 height 10
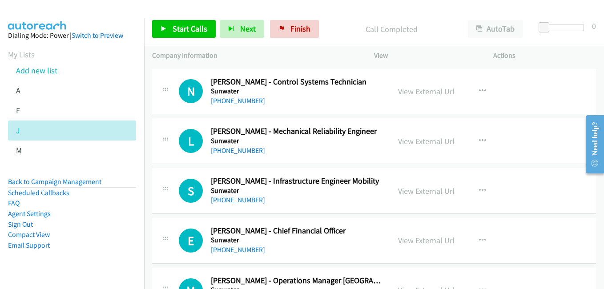
scroll to position [7155, 0]
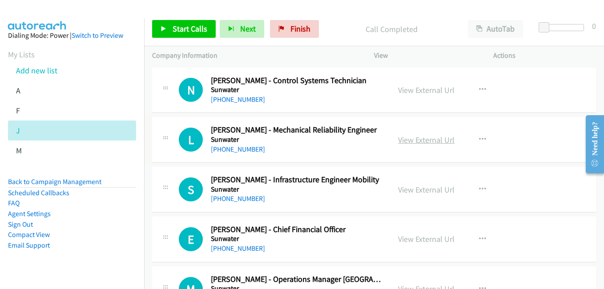
click at [426, 140] on link "View External Url" at bounding box center [426, 140] width 56 height 10
click at [420, 193] on link "View External Url" at bounding box center [426, 189] width 56 height 10
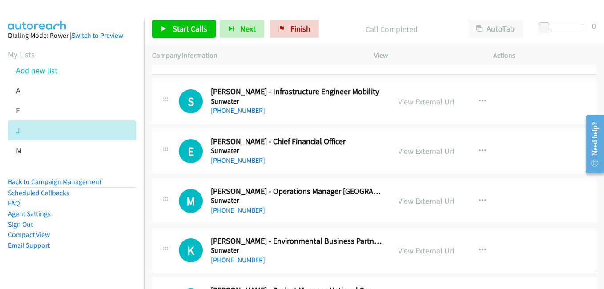
scroll to position [7244, 0]
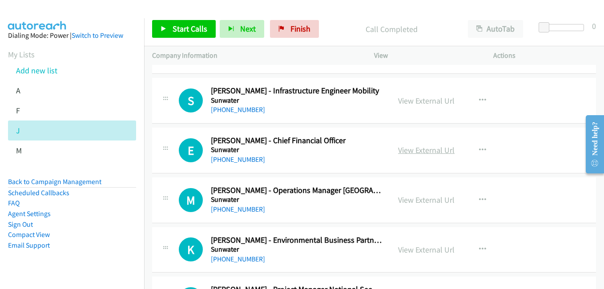
click at [413, 150] on link "View External Url" at bounding box center [426, 150] width 56 height 10
click at [424, 205] on link "View External Url" at bounding box center [426, 200] width 56 height 10
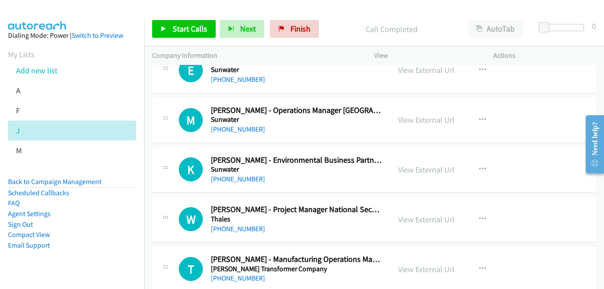
scroll to position [7333, 0]
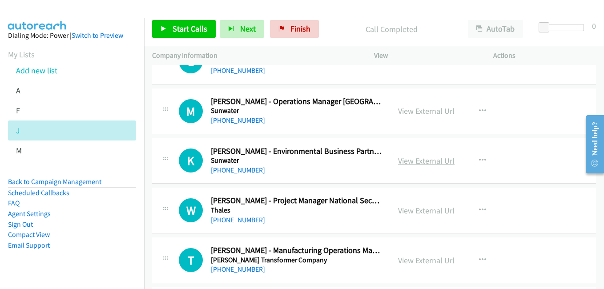
click at [443, 162] on link "View External Url" at bounding box center [426, 161] width 56 height 10
click at [432, 208] on link "View External Url" at bounding box center [426, 210] width 56 height 10
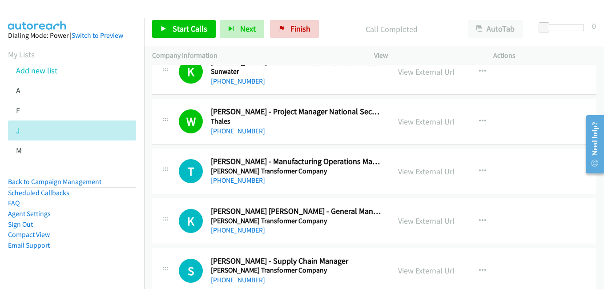
scroll to position [7466, 0]
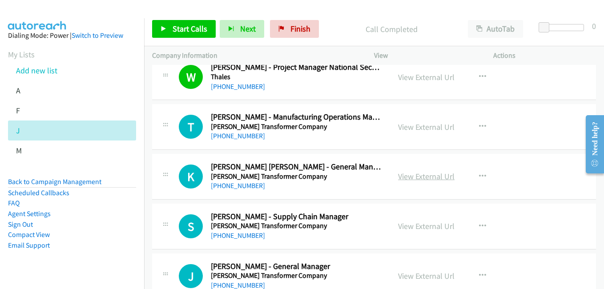
click at [425, 180] on link "View External Url" at bounding box center [426, 176] width 56 height 10
click at [424, 225] on link "View External Url" at bounding box center [426, 226] width 56 height 10
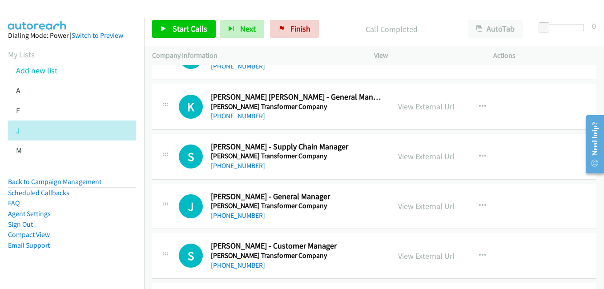
scroll to position [7555, 0]
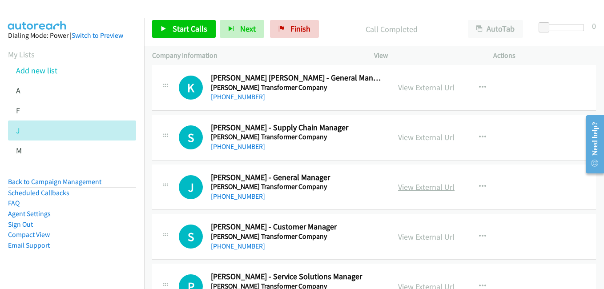
click at [435, 190] on link "View External Url" at bounding box center [426, 187] width 56 height 10
click at [428, 243] on div "View External Url View External Url Schedule/Manage Callback Start Calls Here R…" at bounding box center [453, 236] width 127 height 29
click at [430, 239] on link "View External Url" at bounding box center [426, 237] width 56 height 10
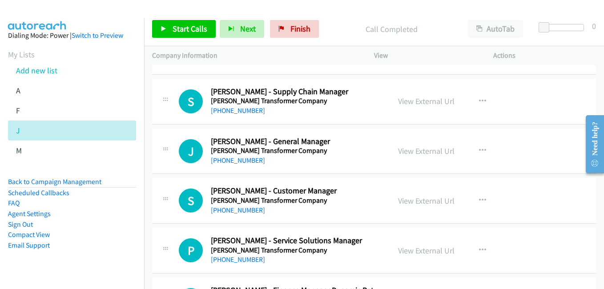
scroll to position [7688, 0]
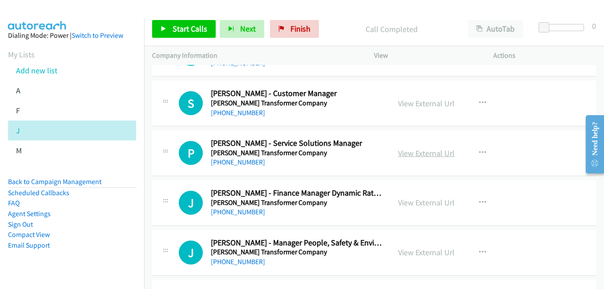
click at [430, 156] on link "View External Url" at bounding box center [426, 153] width 56 height 10
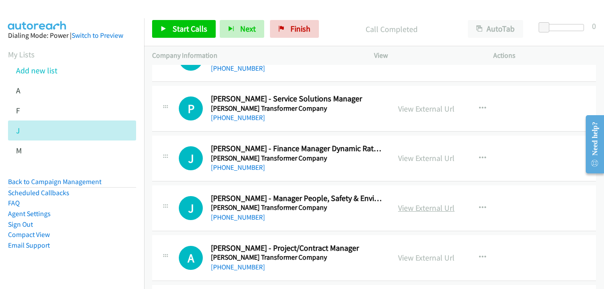
click at [431, 210] on link "View External Url" at bounding box center [426, 208] width 56 height 10
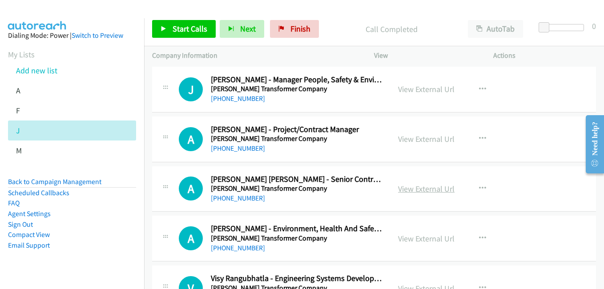
scroll to position [7866, 0]
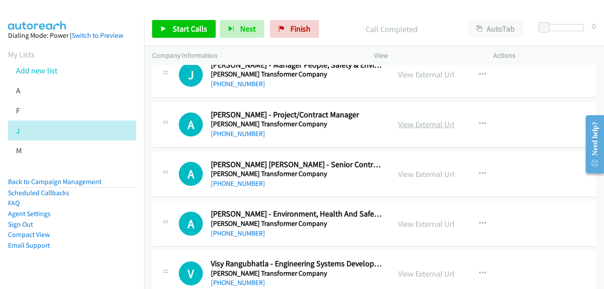
click at [422, 124] on link "View External Url" at bounding box center [426, 124] width 56 height 10
click at [417, 175] on link "View External Url" at bounding box center [426, 174] width 56 height 10
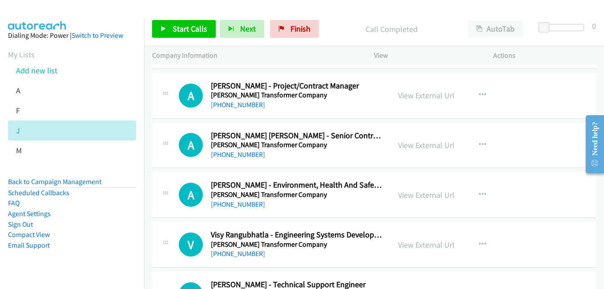
scroll to position [7911, 0]
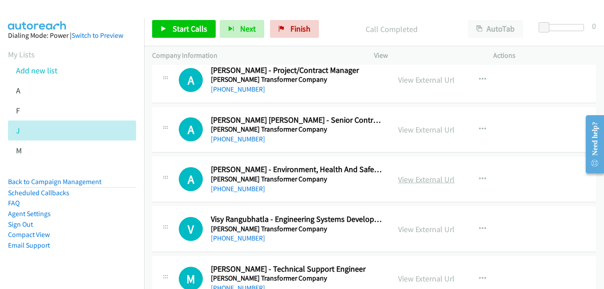
click at [417, 181] on link "View External Url" at bounding box center [426, 179] width 56 height 10
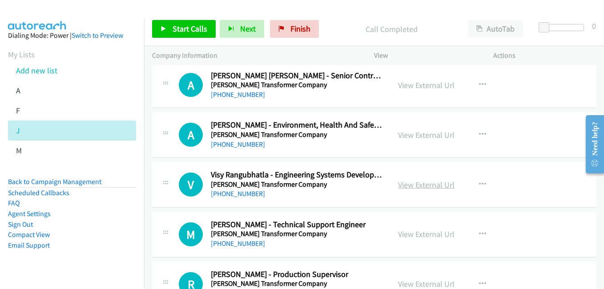
click at [417, 185] on link "View External Url" at bounding box center [426, 185] width 56 height 10
click at [421, 236] on link "View External Url" at bounding box center [426, 234] width 56 height 10
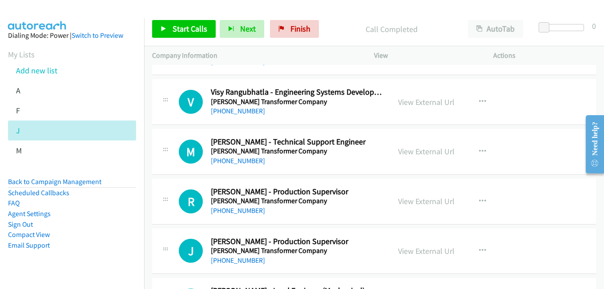
scroll to position [8044, 0]
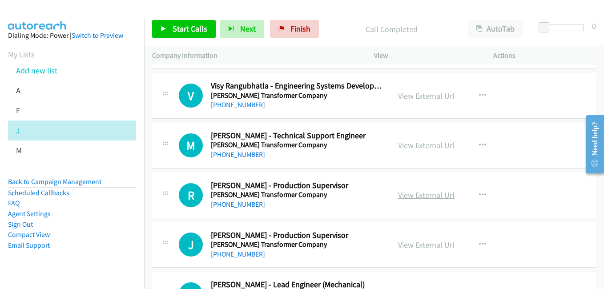
click at [411, 198] on link "View External Url" at bounding box center [426, 195] width 56 height 10
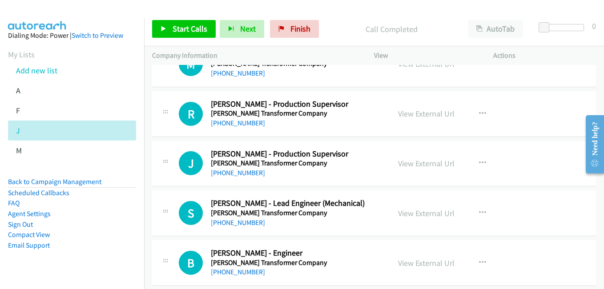
scroll to position [8133, 0]
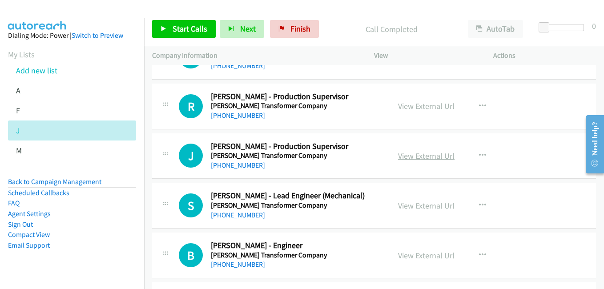
click at [424, 154] on link "View External Url" at bounding box center [426, 156] width 56 height 10
click at [425, 204] on link "View External Url" at bounding box center [426, 205] width 56 height 10
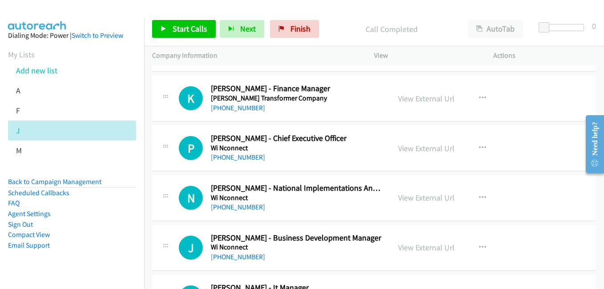
scroll to position [8533, 0]
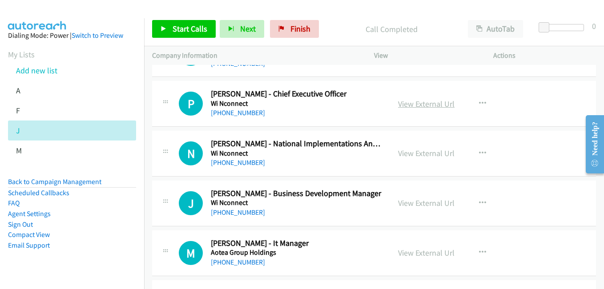
click at [418, 107] on link "View External Url" at bounding box center [426, 104] width 56 height 10
click at [432, 158] on link "View External Url" at bounding box center [426, 153] width 56 height 10
click at [429, 206] on link "View External Url" at bounding box center [426, 203] width 56 height 10
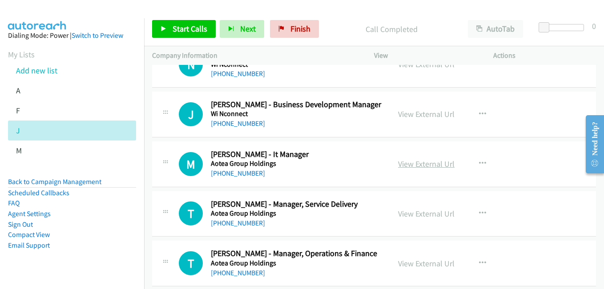
click at [425, 165] on link "View External Url" at bounding box center [426, 164] width 56 height 10
click at [424, 216] on link "View External Url" at bounding box center [426, 213] width 56 height 10
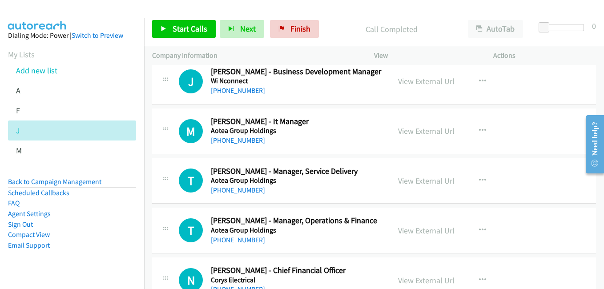
scroll to position [8711, 0]
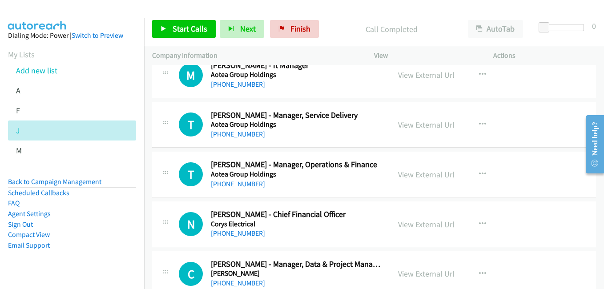
click at [438, 178] on link "View External Url" at bounding box center [426, 174] width 56 height 10
click at [421, 225] on link "View External Url" at bounding box center [426, 224] width 56 height 10
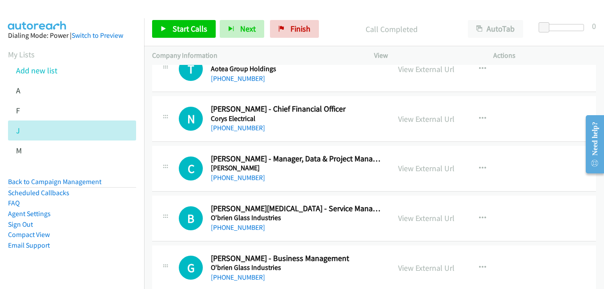
scroll to position [8831, 0]
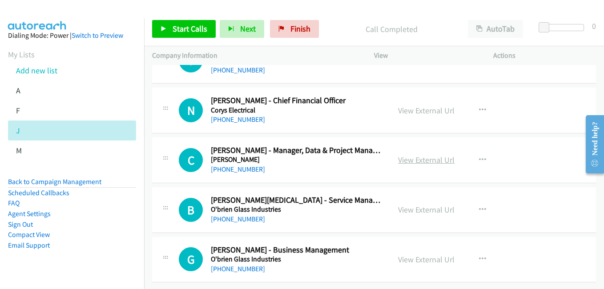
click at [416, 155] on link "View External Url" at bounding box center [426, 160] width 56 height 10
click at [423, 204] on link "View External Url" at bounding box center [426, 209] width 56 height 10
click at [438, 254] on link "View External Url" at bounding box center [426, 259] width 56 height 10
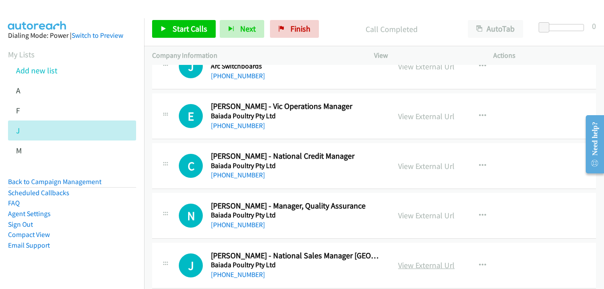
scroll to position [0, 0]
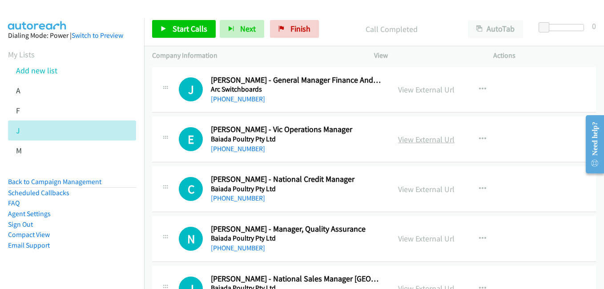
click at [435, 141] on link "View External Url" at bounding box center [426, 139] width 56 height 10
click at [418, 192] on link "View External Url" at bounding box center [426, 189] width 56 height 10
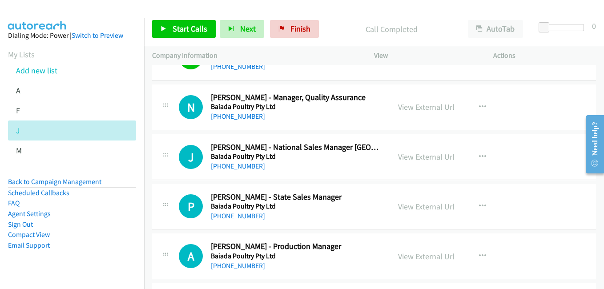
scroll to position [133, 0]
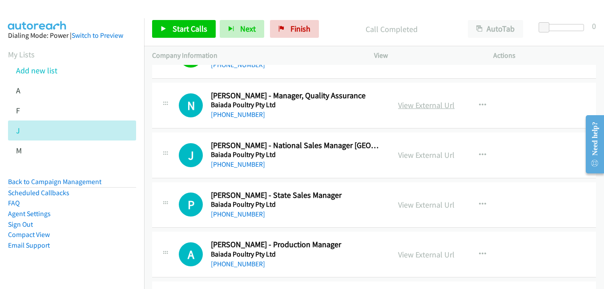
click at [417, 107] on link "View External Url" at bounding box center [426, 105] width 56 height 10
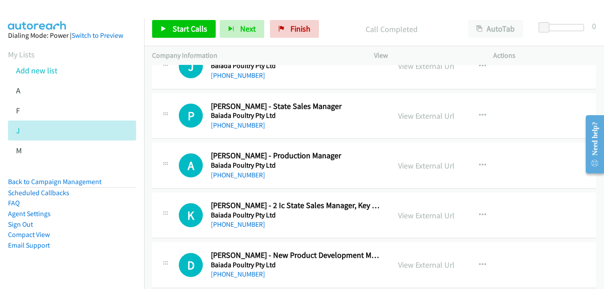
scroll to position [267, 0]
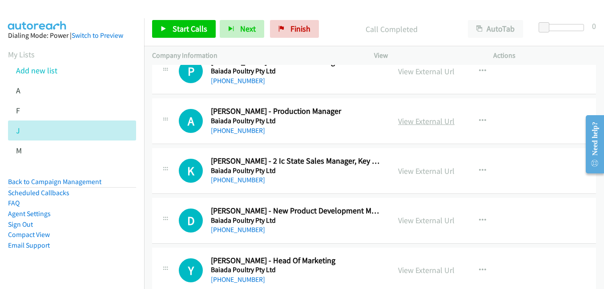
click at [423, 120] on link "View External Url" at bounding box center [426, 121] width 56 height 10
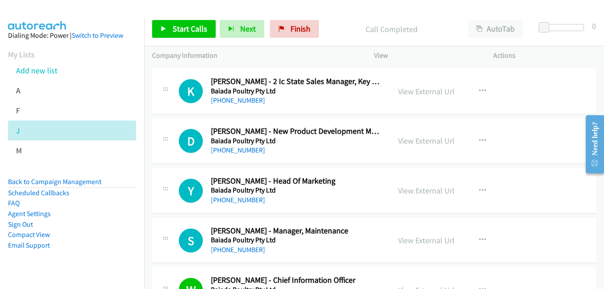
scroll to position [356, 0]
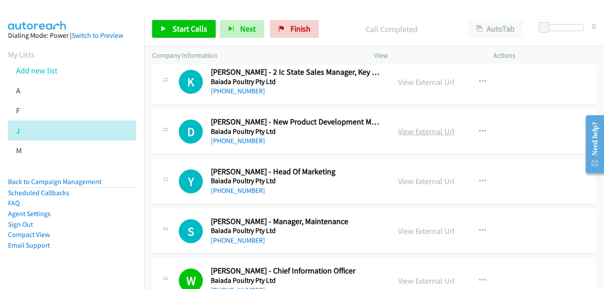
click at [417, 136] on link "View External Url" at bounding box center [426, 131] width 56 height 10
click at [412, 182] on link "View External Url" at bounding box center [426, 181] width 56 height 10
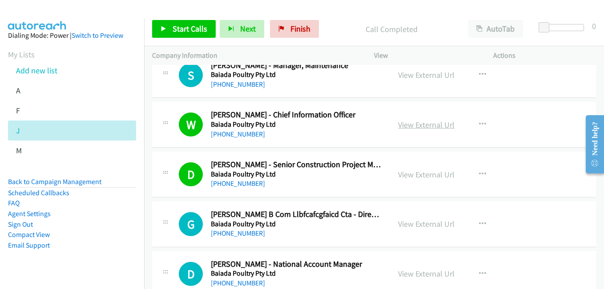
scroll to position [533, 0]
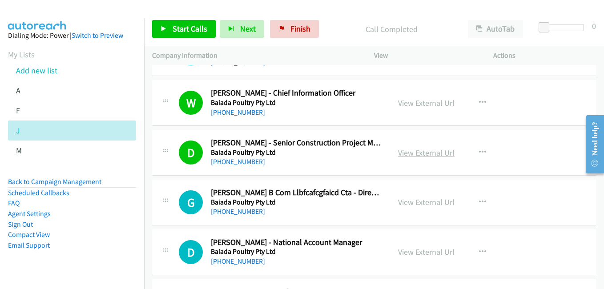
click at [417, 152] on link "View External Url" at bounding box center [426, 153] width 56 height 10
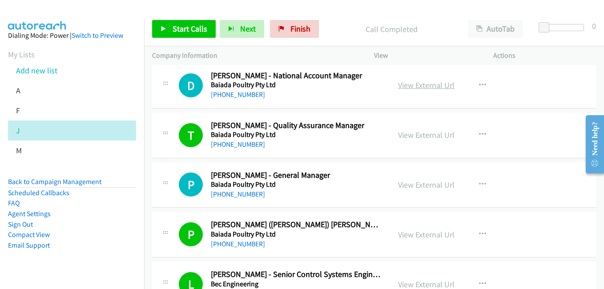
scroll to position [711, 0]
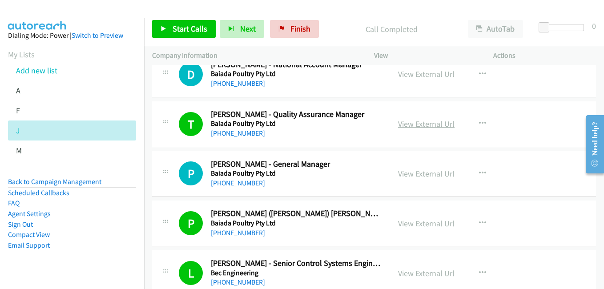
click at [419, 124] on link "View External Url" at bounding box center [426, 124] width 56 height 10
